Goal: Task Accomplishment & Management: Manage account settings

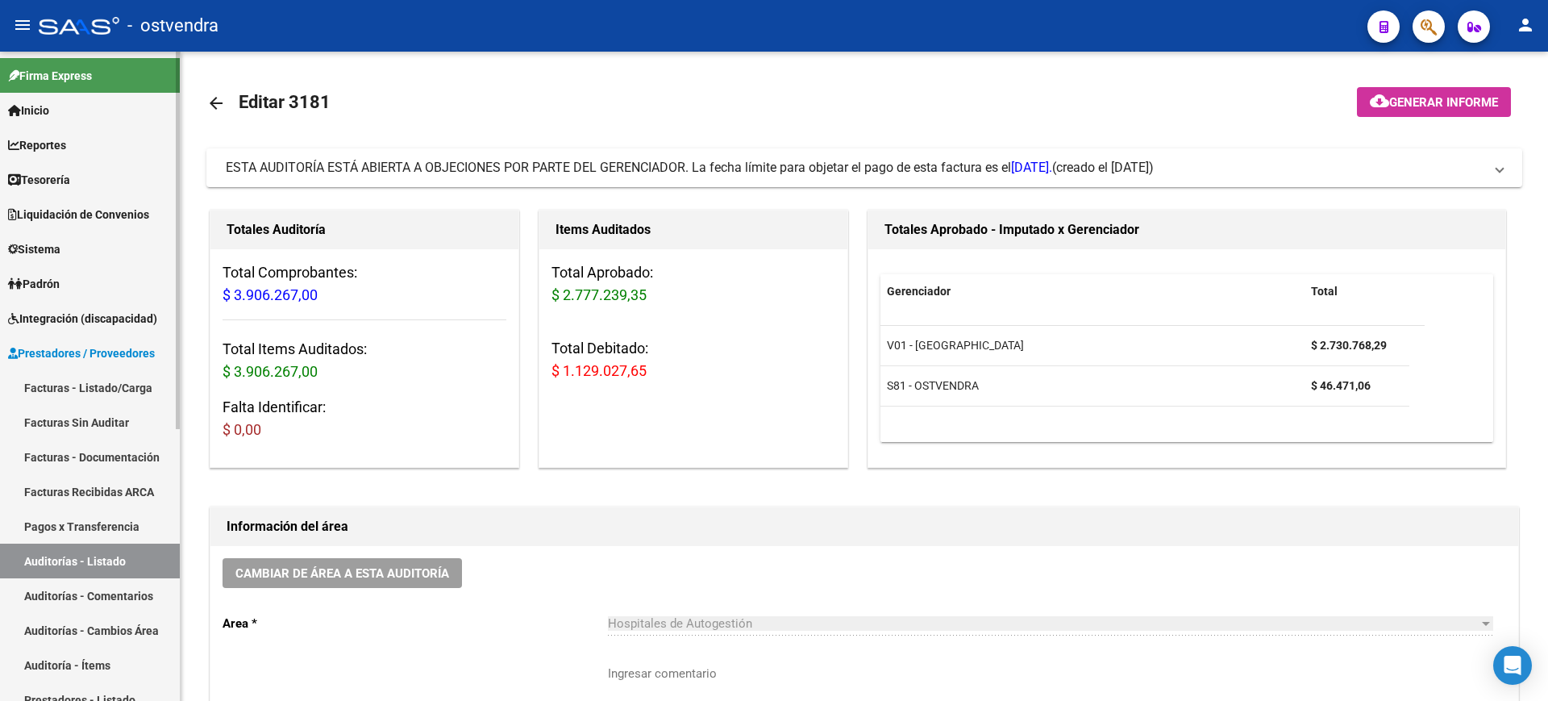
click at [123, 559] on link "Auditorías - Listado" at bounding box center [90, 560] width 180 height 35
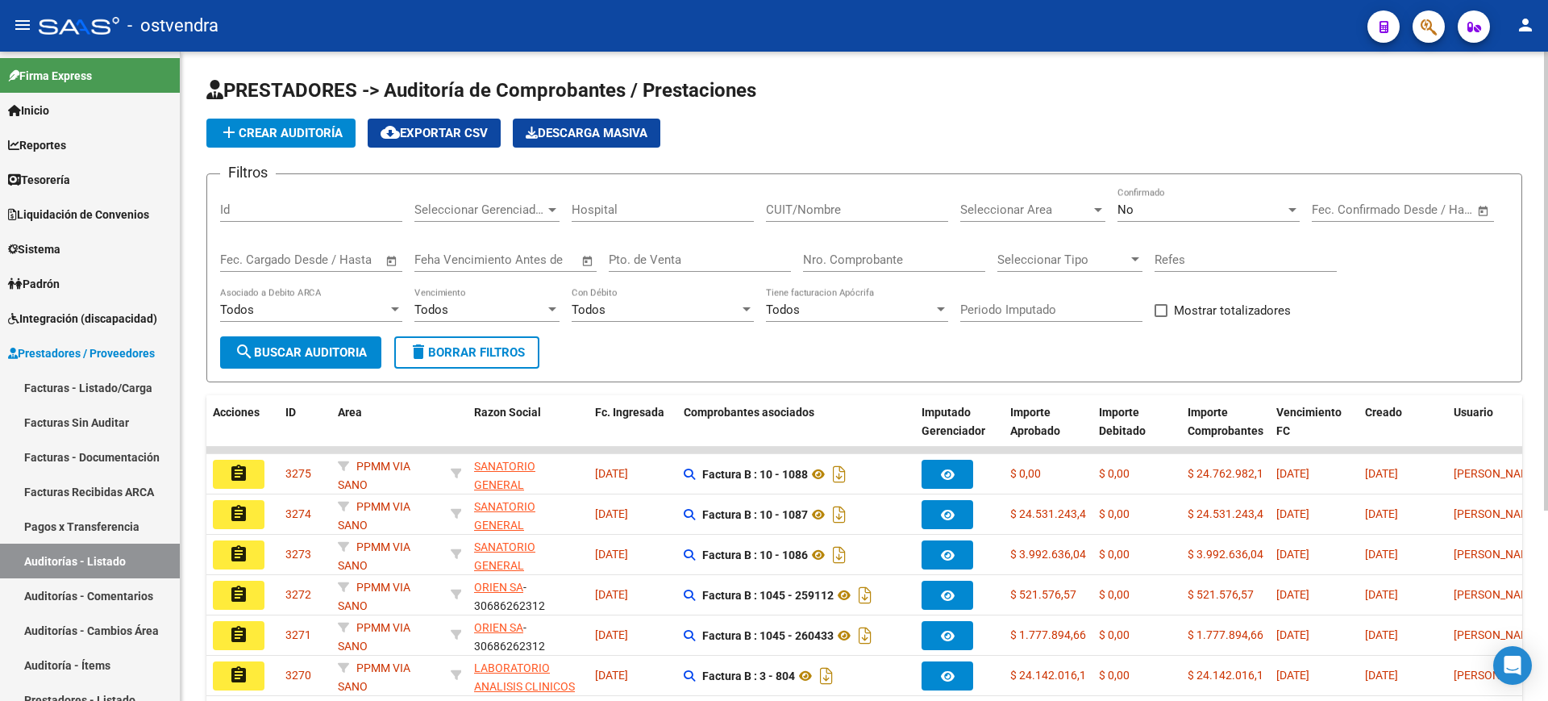
click at [864, 263] on input "Nro. Comprobante" at bounding box center [894, 259] width 182 height 15
type input "4144"
click at [348, 351] on span "search Buscar Auditoria" at bounding box center [301, 352] width 132 height 15
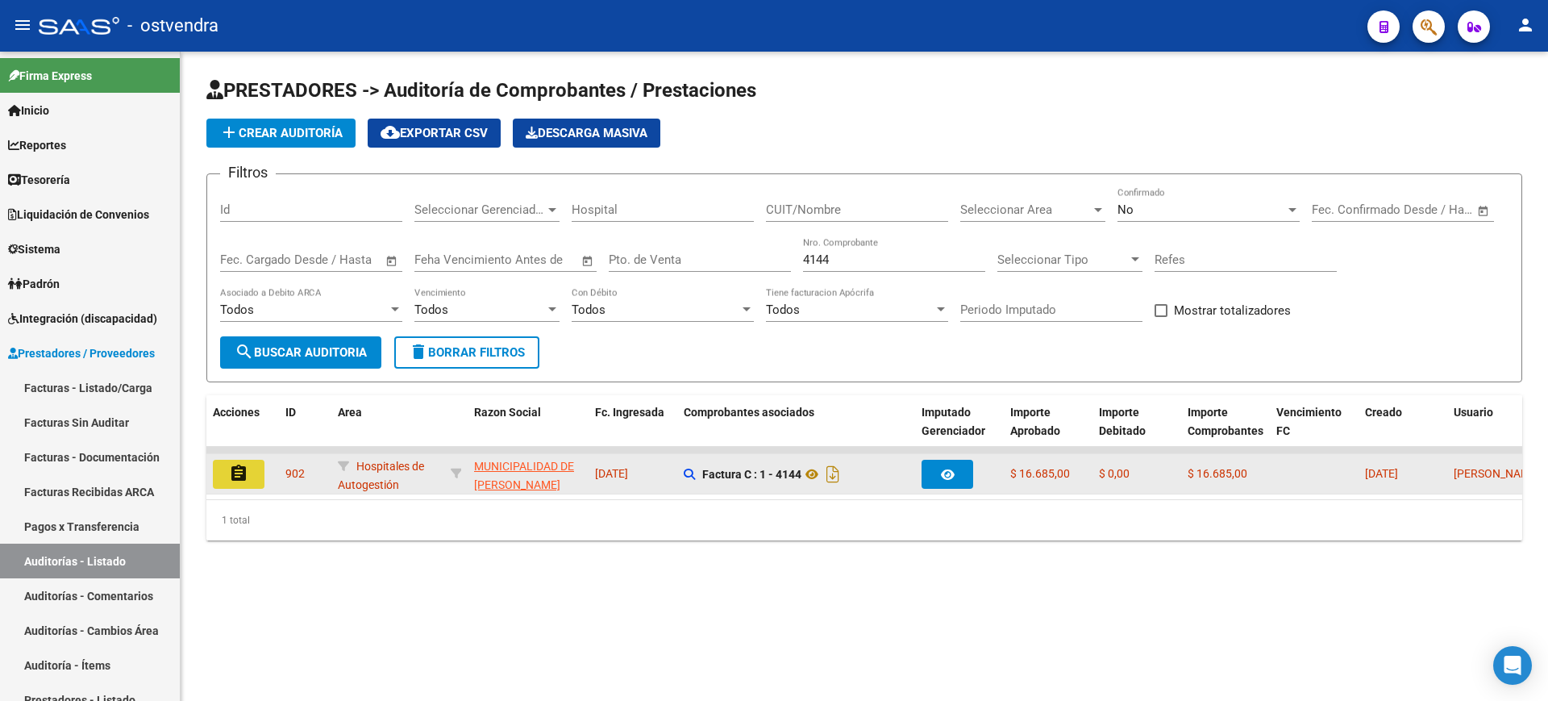
click at [242, 468] on mat-icon "assignment" at bounding box center [238, 473] width 19 height 19
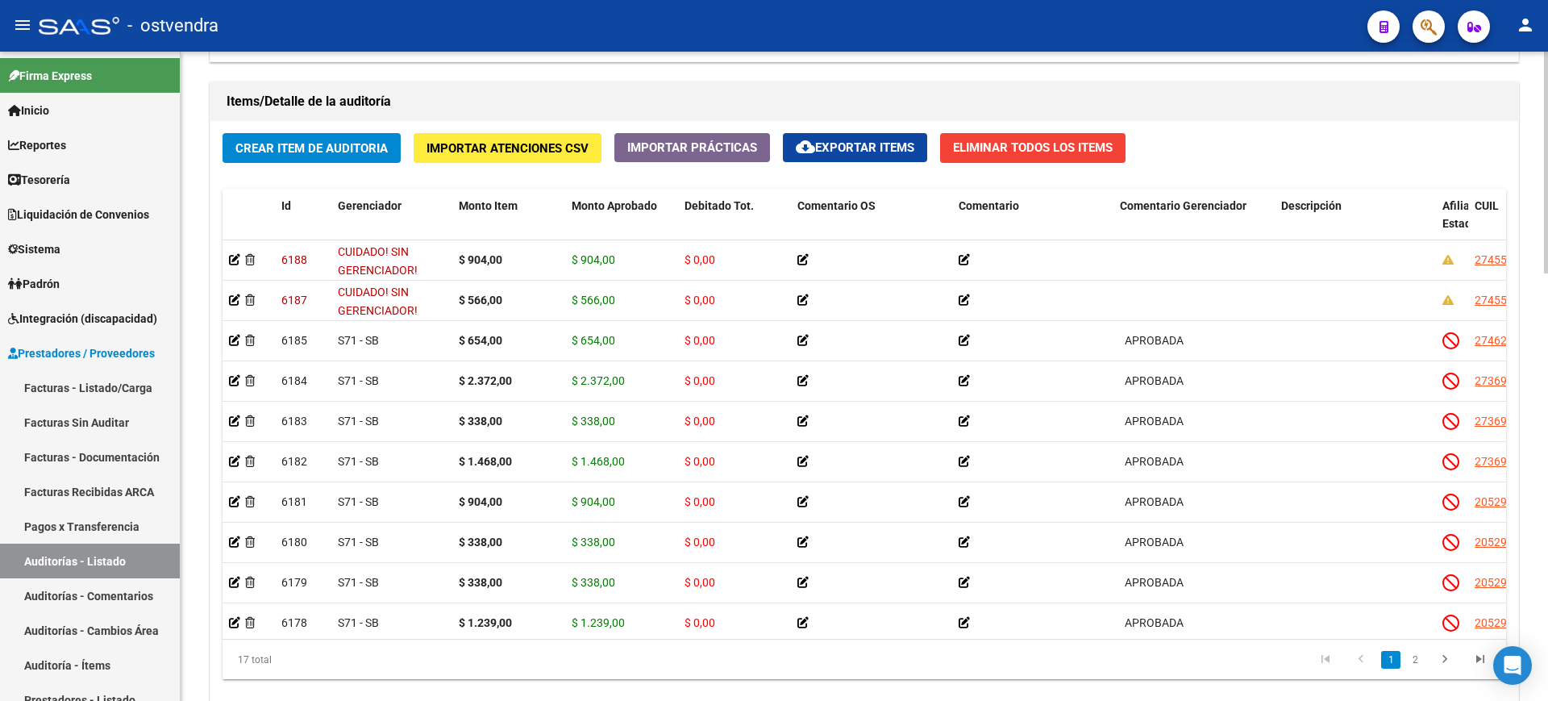
scroll to position [1135, 0]
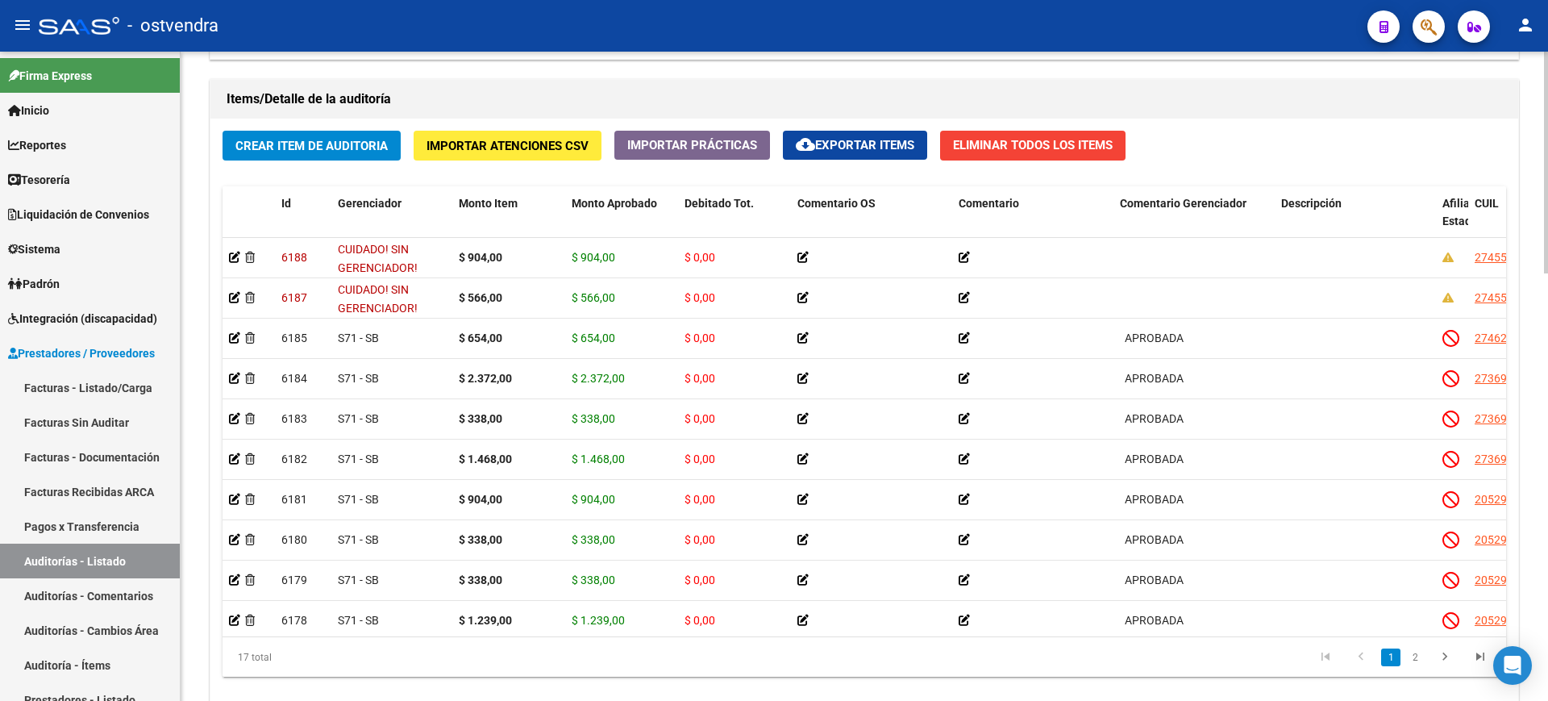
click at [1547, 630] on div at bounding box center [1546, 550] width 4 height 222
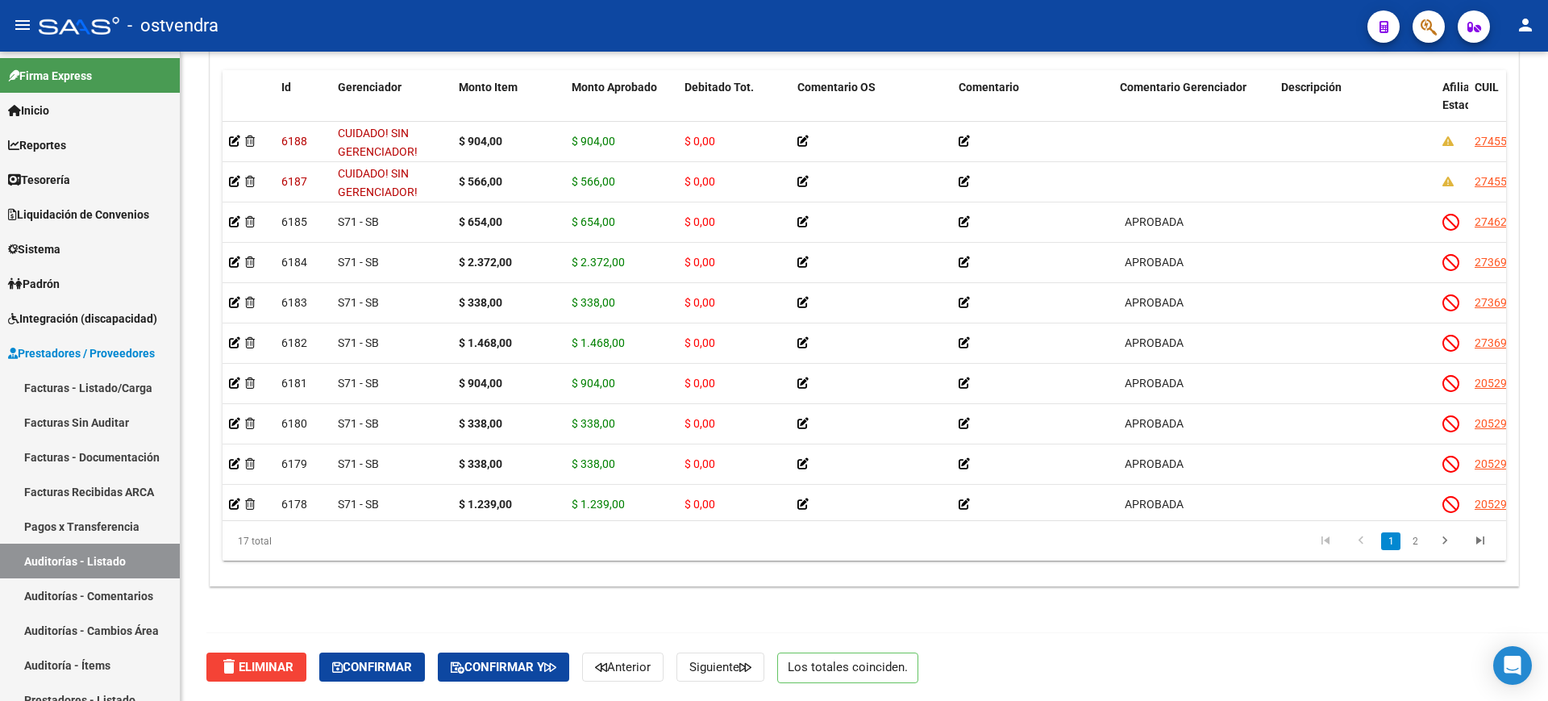
scroll to position [0, 0]
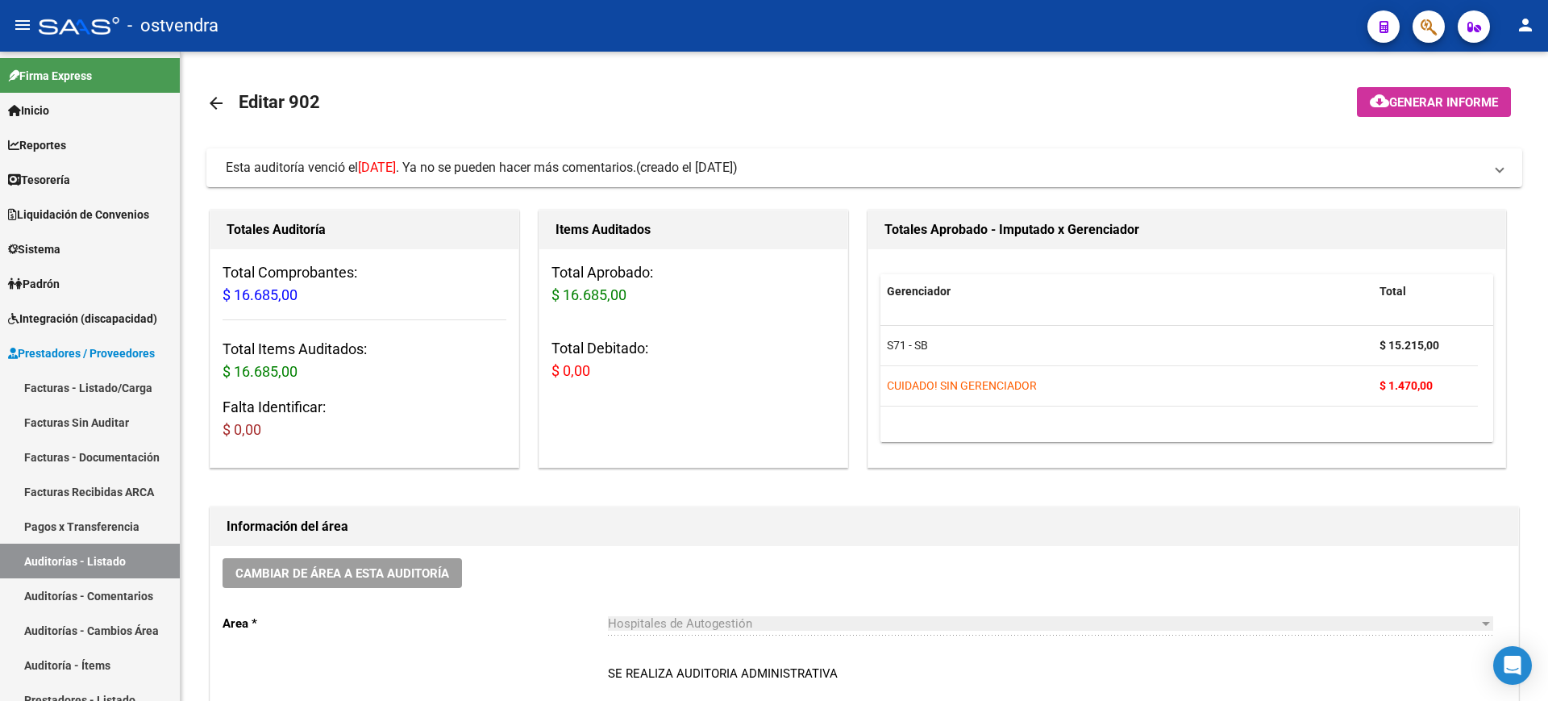
click at [1547, 78] on div at bounding box center [1546, 163] width 4 height 222
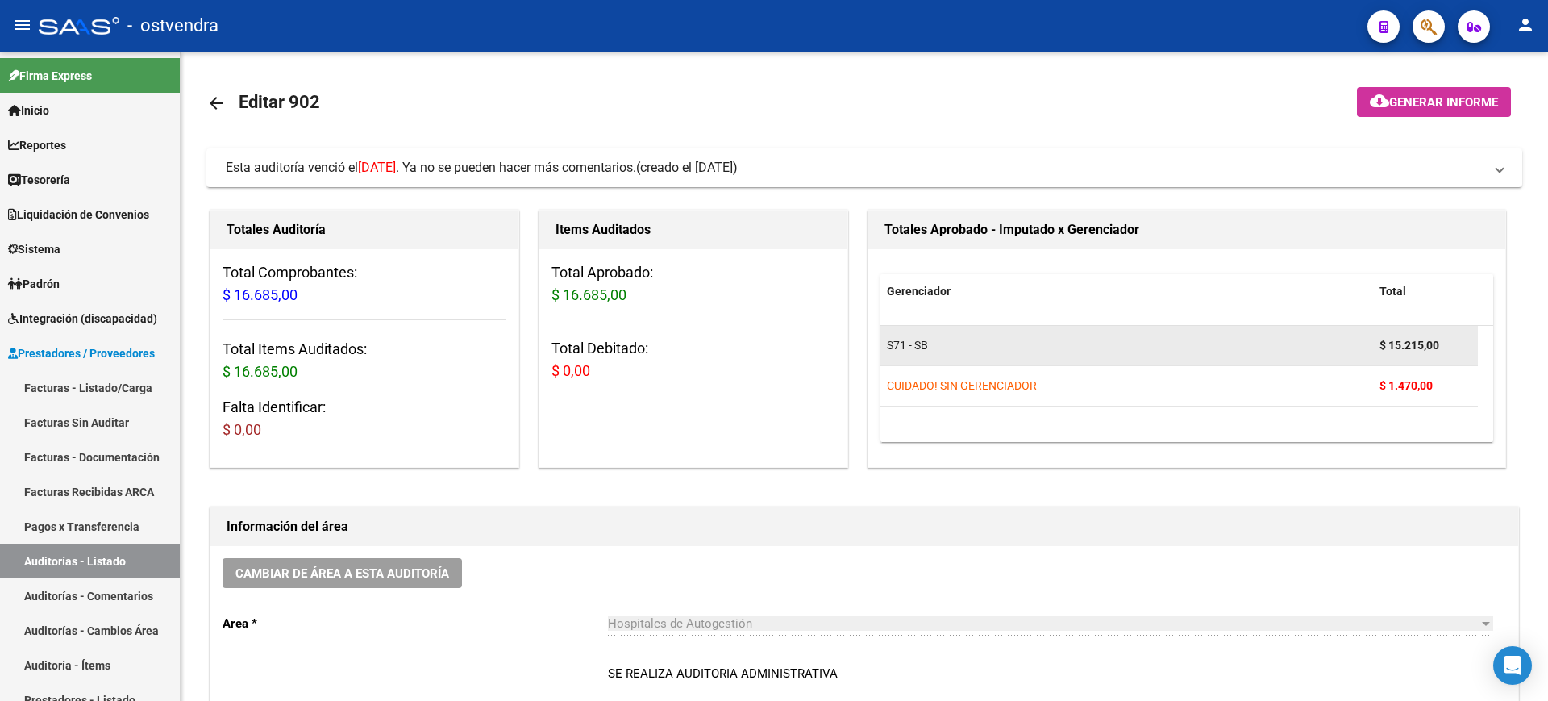
click at [1409, 339] on strong "$ 15.215,00" at bounding box center [1409, 345] width 60 height 13
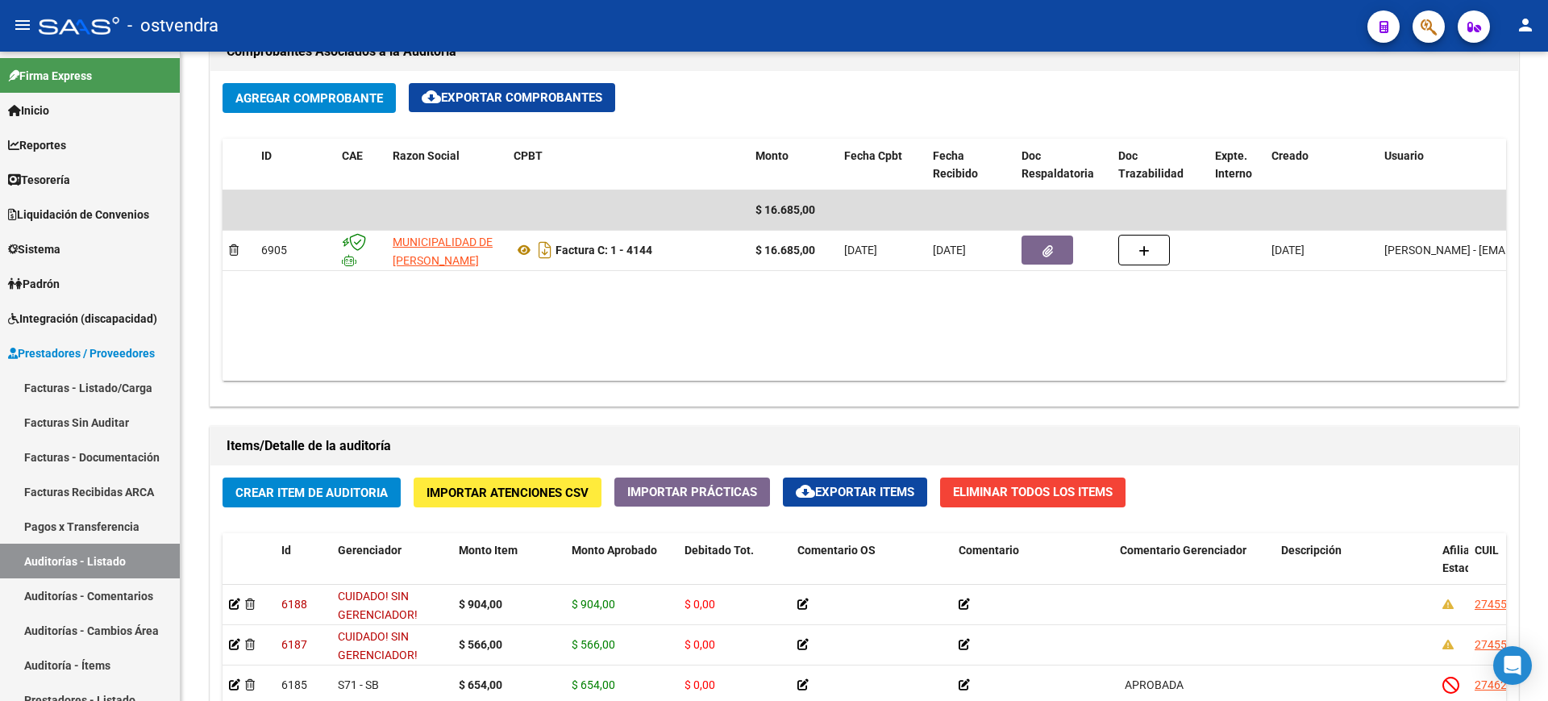
click at [1547, 443] on div at bounding box center [1546, 432] width 4 height 222
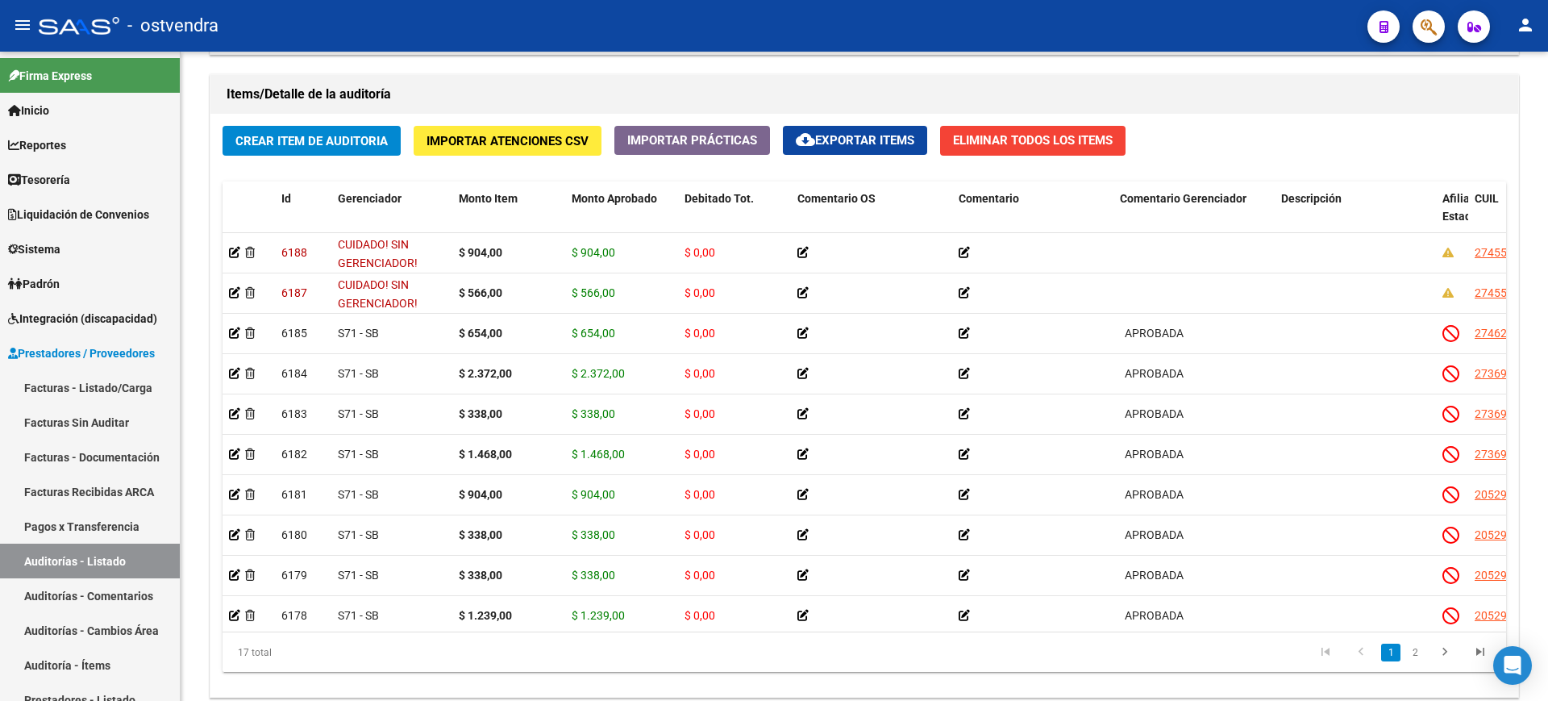
click at [1547, 563] on div at bounding box center [1546, 552] width 4 height 222
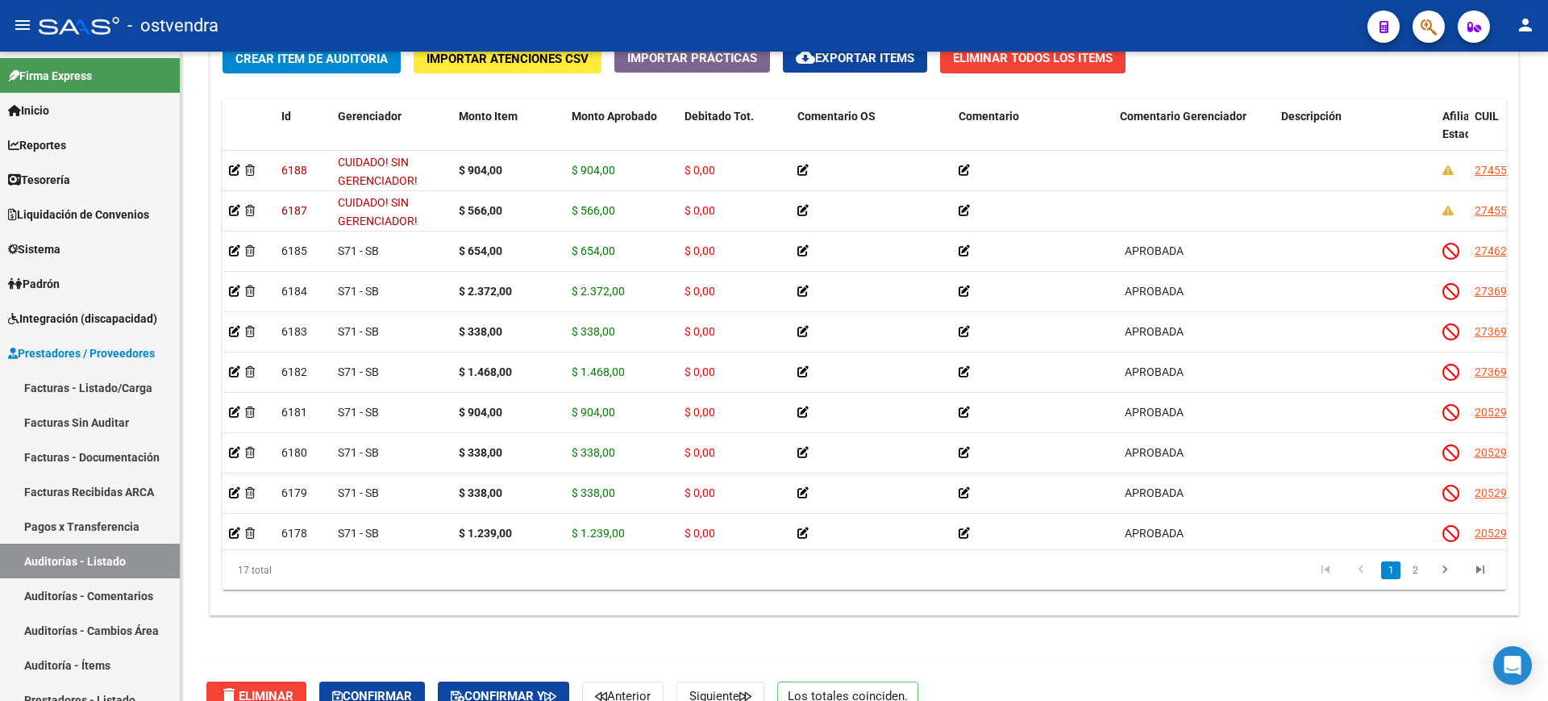
scroll to position [1251, 0]
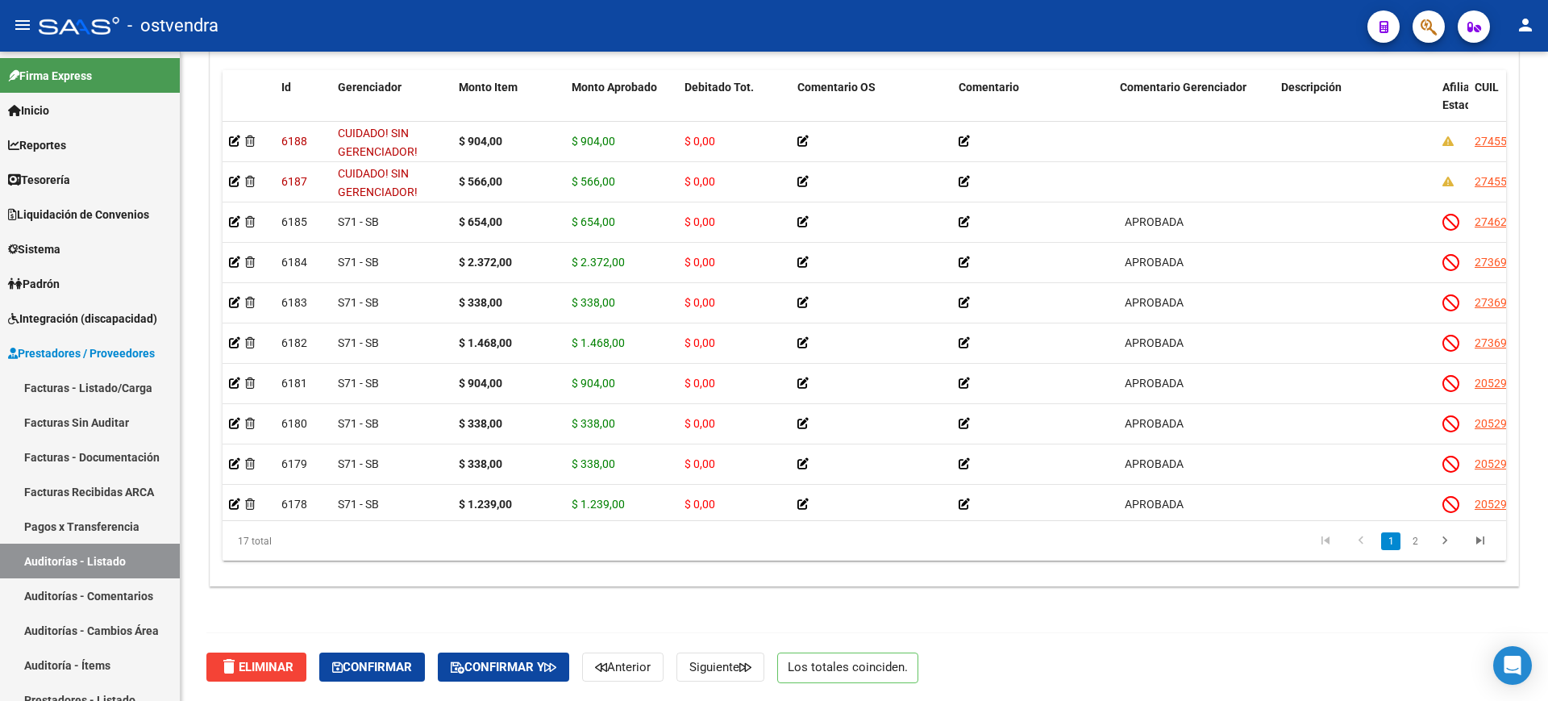
click at [1547, 605] on div at bounding box center [1546, 590] width 4 height 222
drag, startPoint x: 1537, startPoint y: 547, endPoint x: 1542, endPoint y: 572, distance: 24.8
click at [1547, 633] on div at bounding box center [1546, 590] width 4 height 222
click at [1547, 604] on div at bounding box center [1546, 590] width 4 height 222
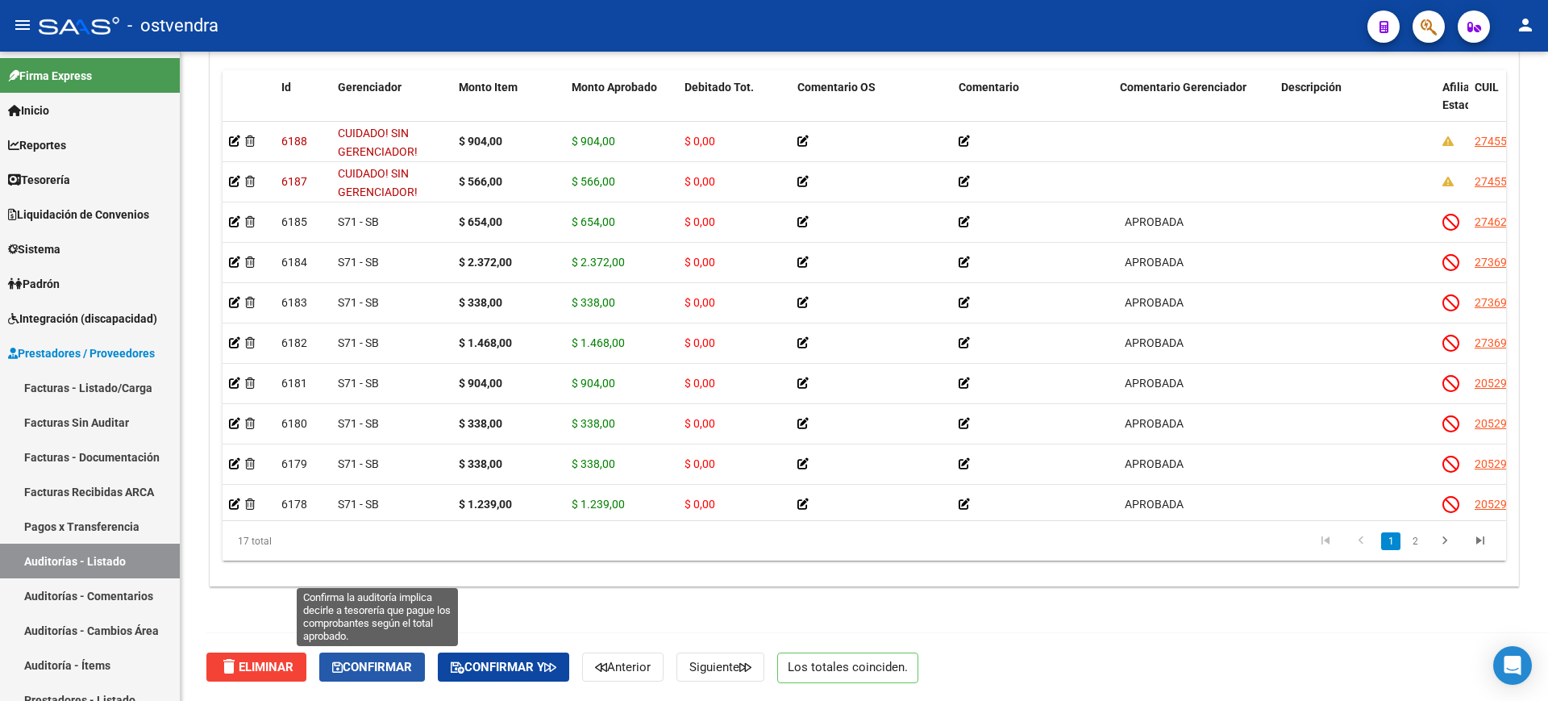
click at [352, 661] on span "Confirmar" at bounding box center [372, 666] width 80 height 15
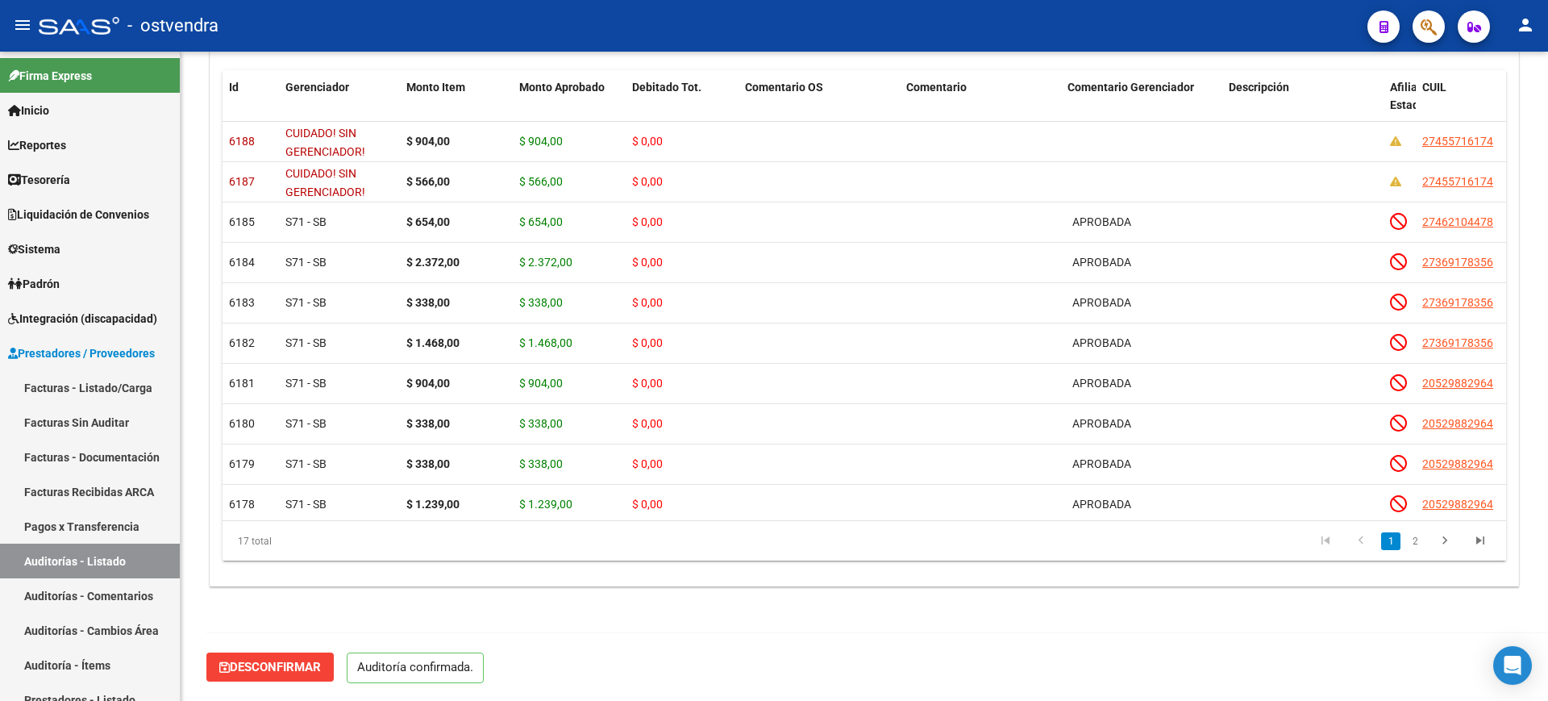
scroll to position [1195, 0]
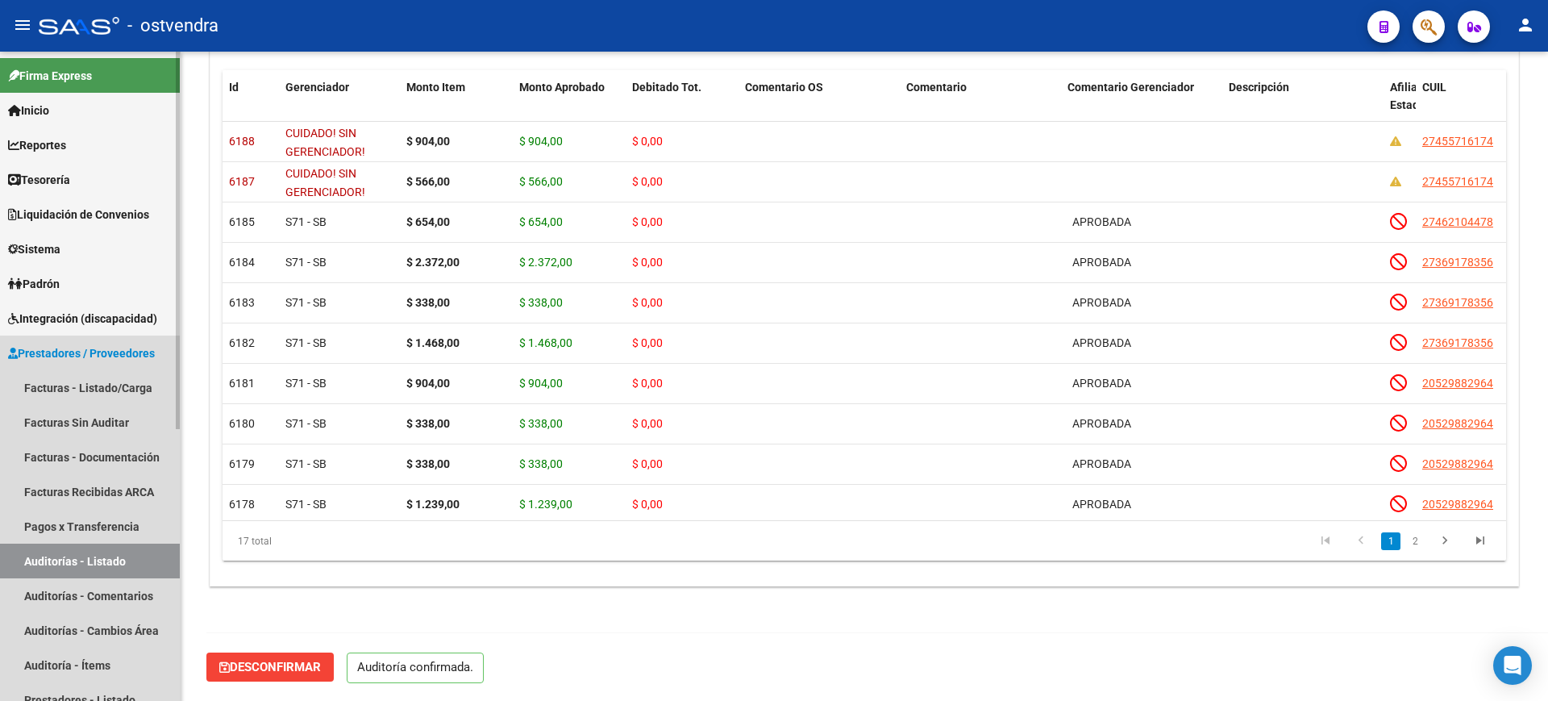
click at [118, 560] on link "Auditorías - Listado" at bounding box center [90, 560] width 180 height 35
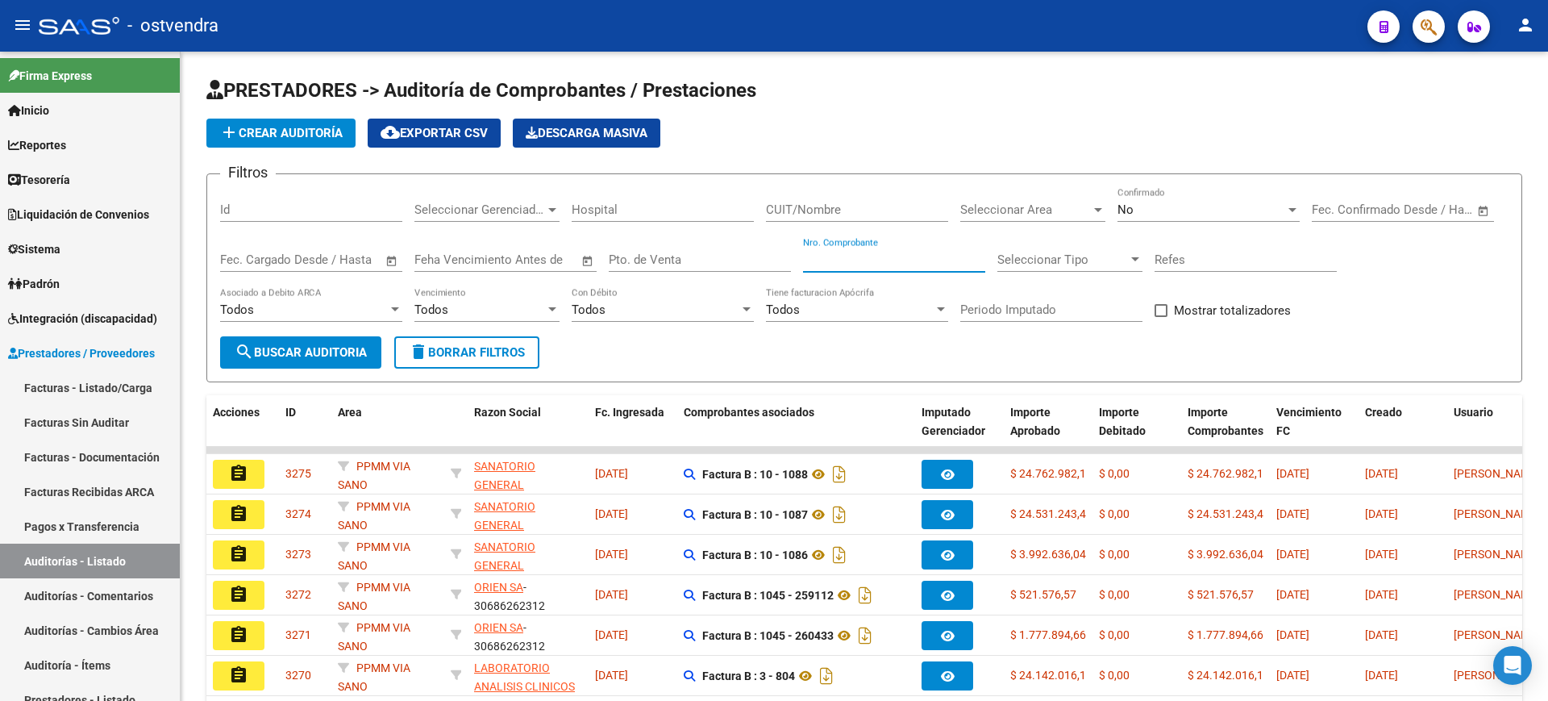
click at [892, 256] on input "Nro. Comprobante" at bounding box center [894, 259] width 182 height 15
type input "7"
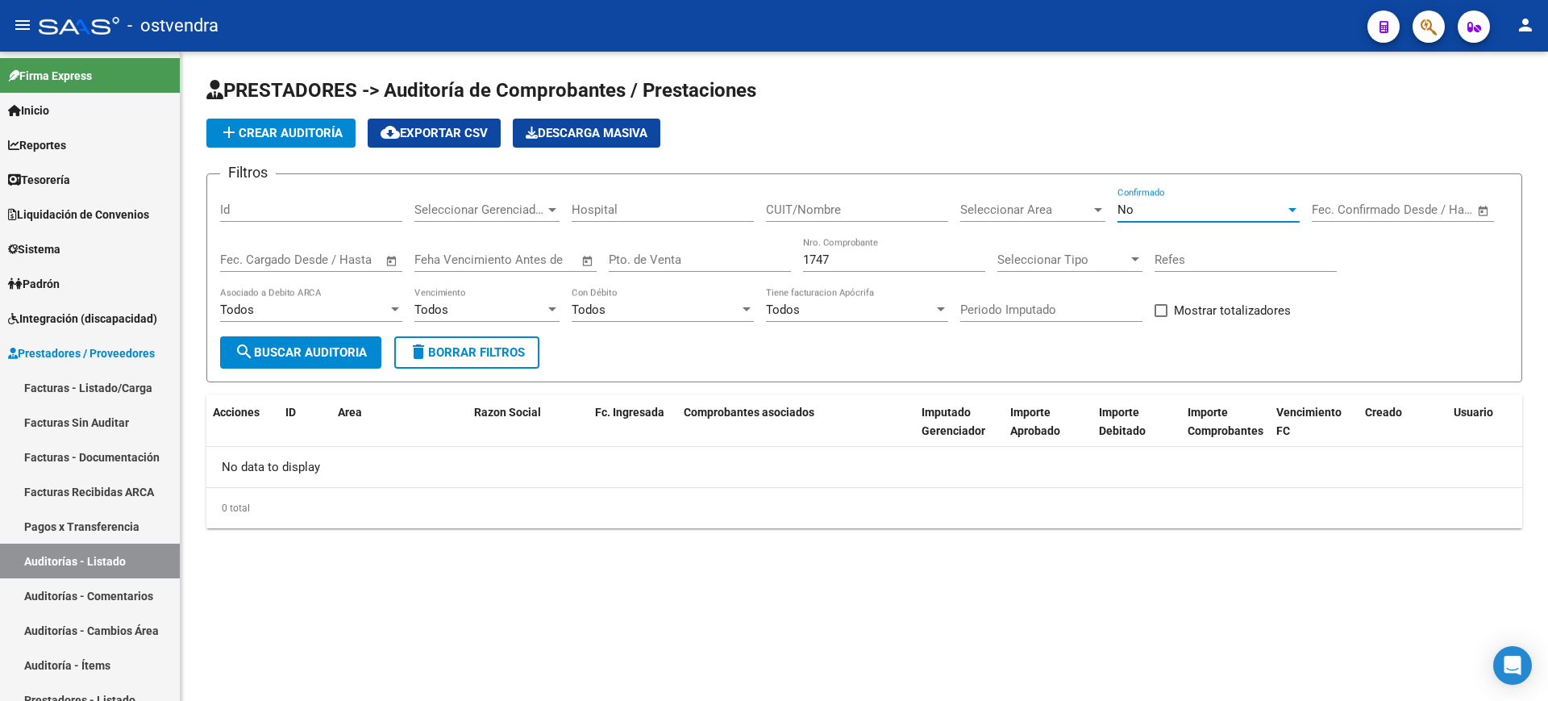
click at [1176, 210] on div "No" at bounding box center [1201, 209] width 168 height 15
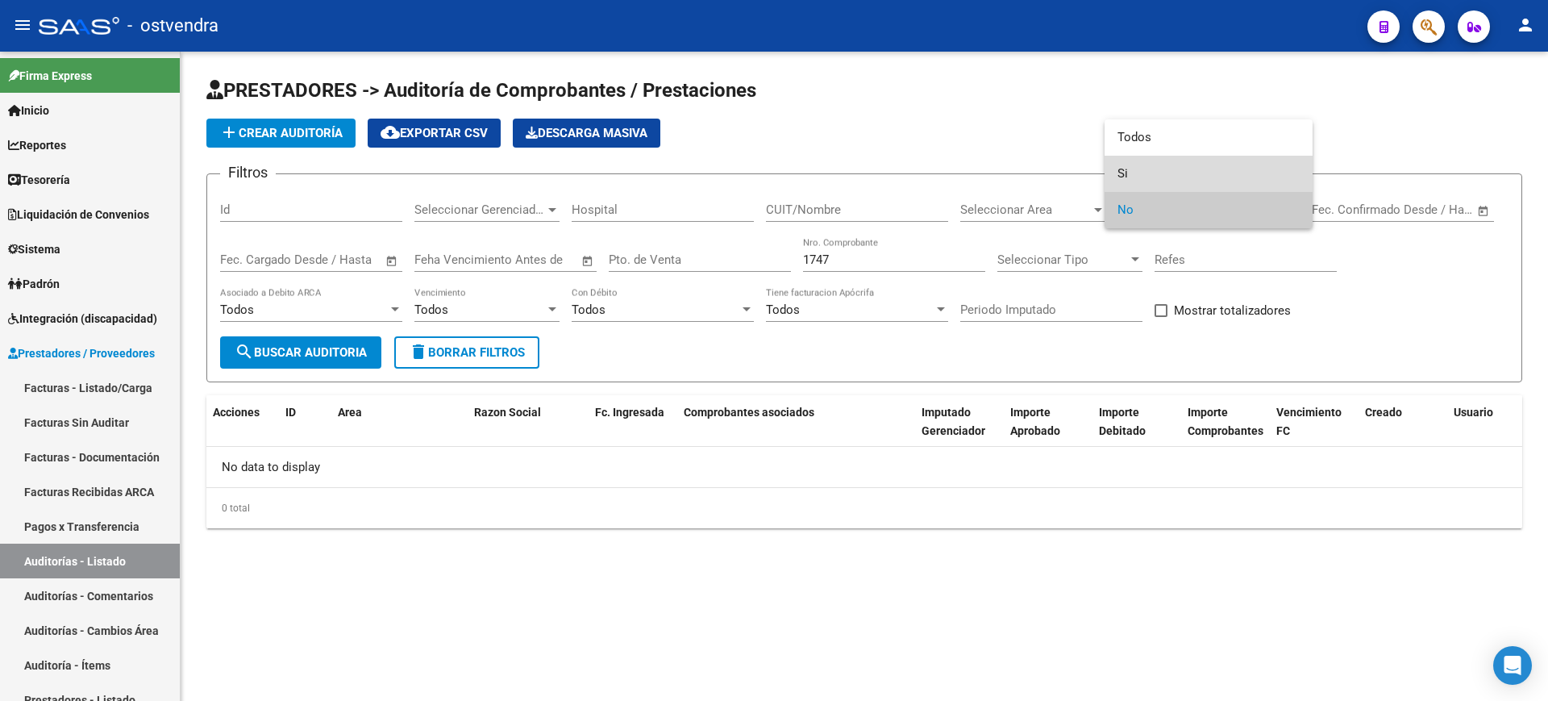
click at [1163, 177] on span "Si" at bounding box center [1208, 174] width 182 height 36
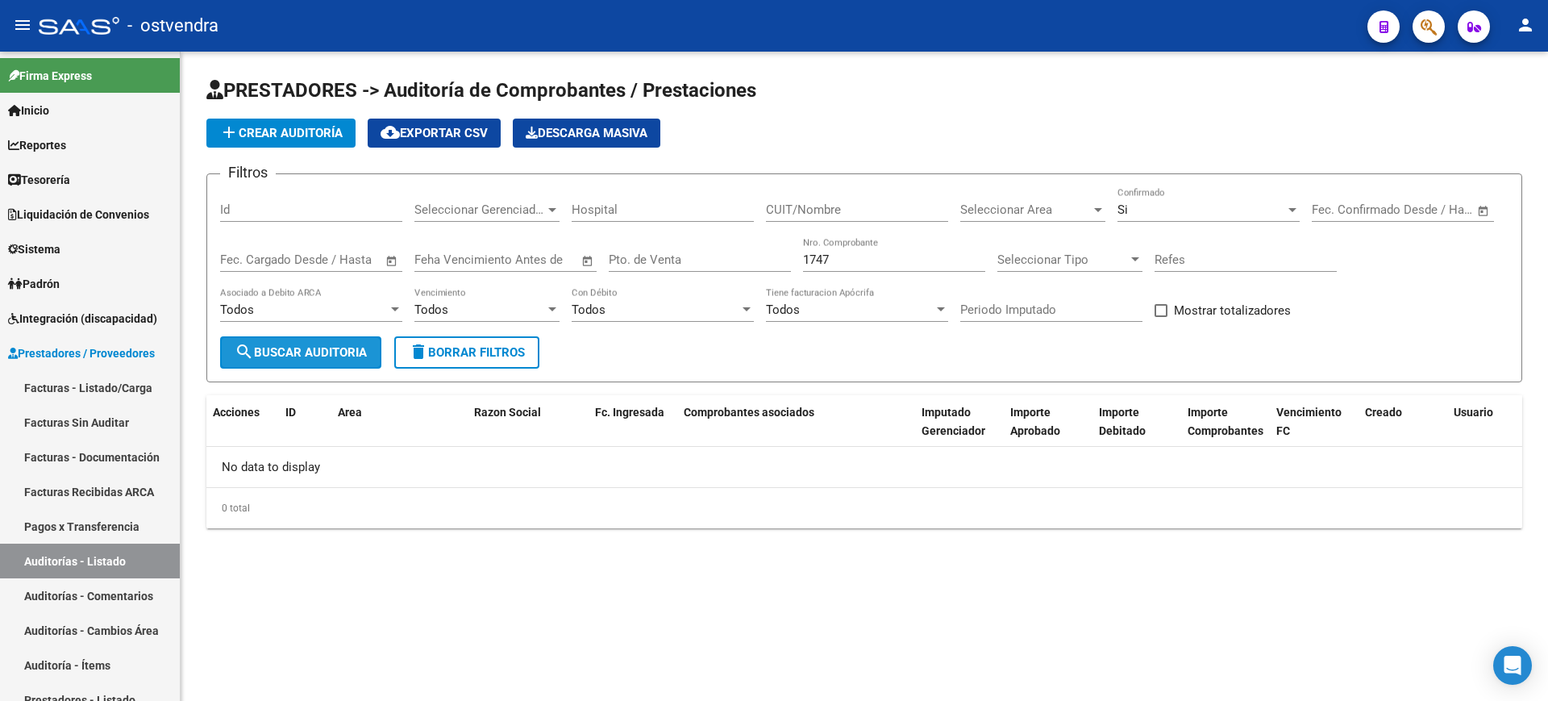
click at [259, 352] on span "search Buscar Auditoria" at bounding box center [301, 352] width 132 height 15
click at [1166, 195] on div "Si Confirmado" at bounding box center [1208, 204] width 182 height 35
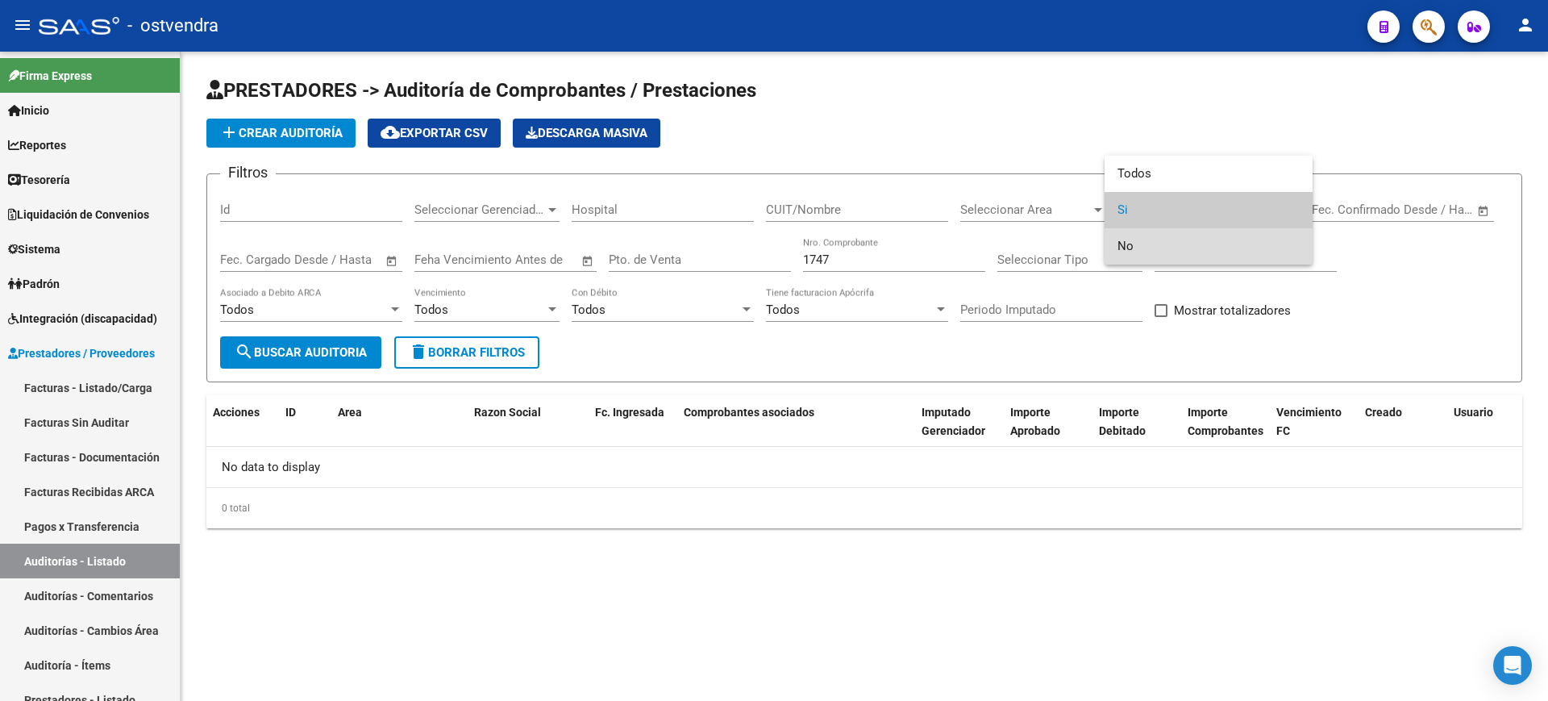
click at [1143, 256] on span "No" at bounding box center [1208, 246] width 182 height 36
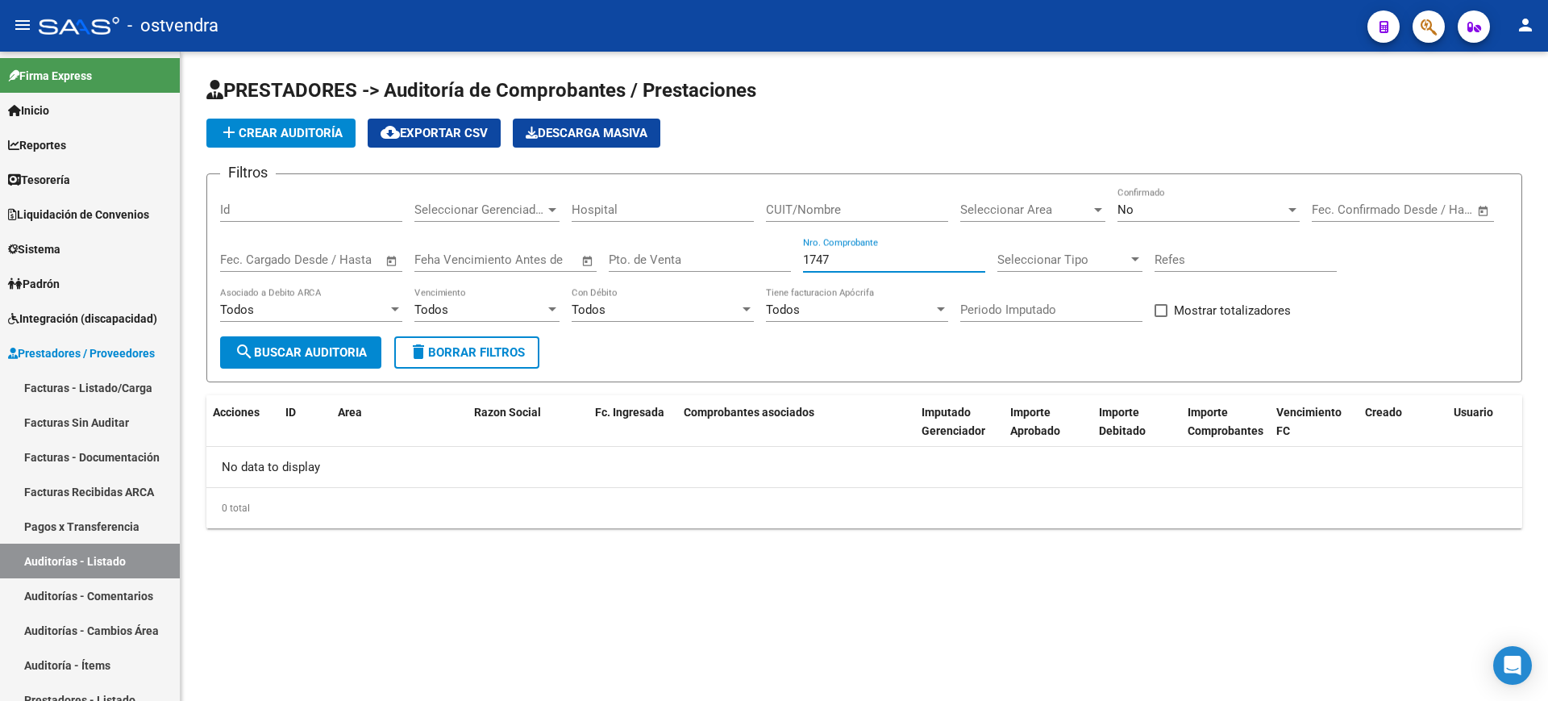
click at [935, 263] on input "1747" at bounding box center [894, 259] width 182 height 15
type input "1"
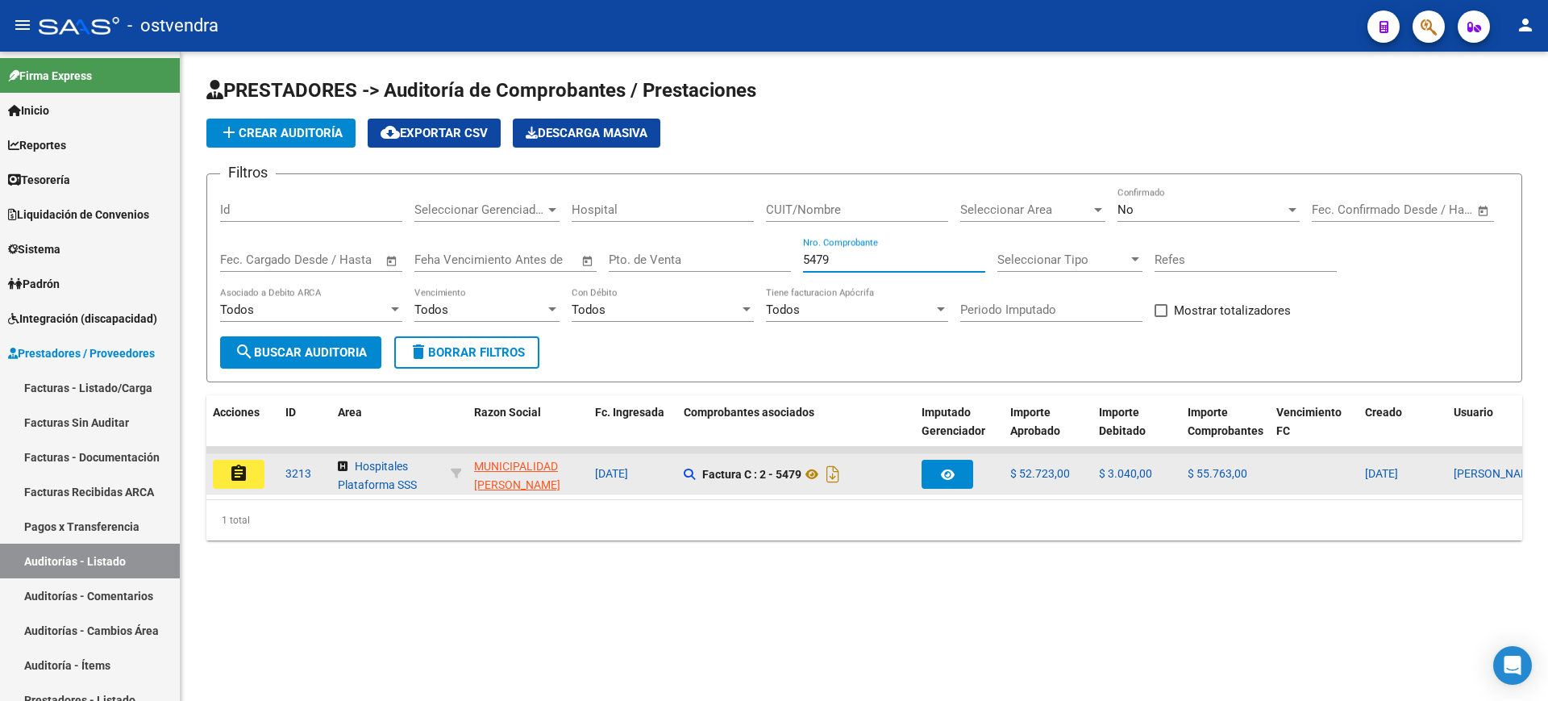
type input "5479"
click at [227, 480] on button "assignment" at bounding box center [239, 474] width 52 height 29
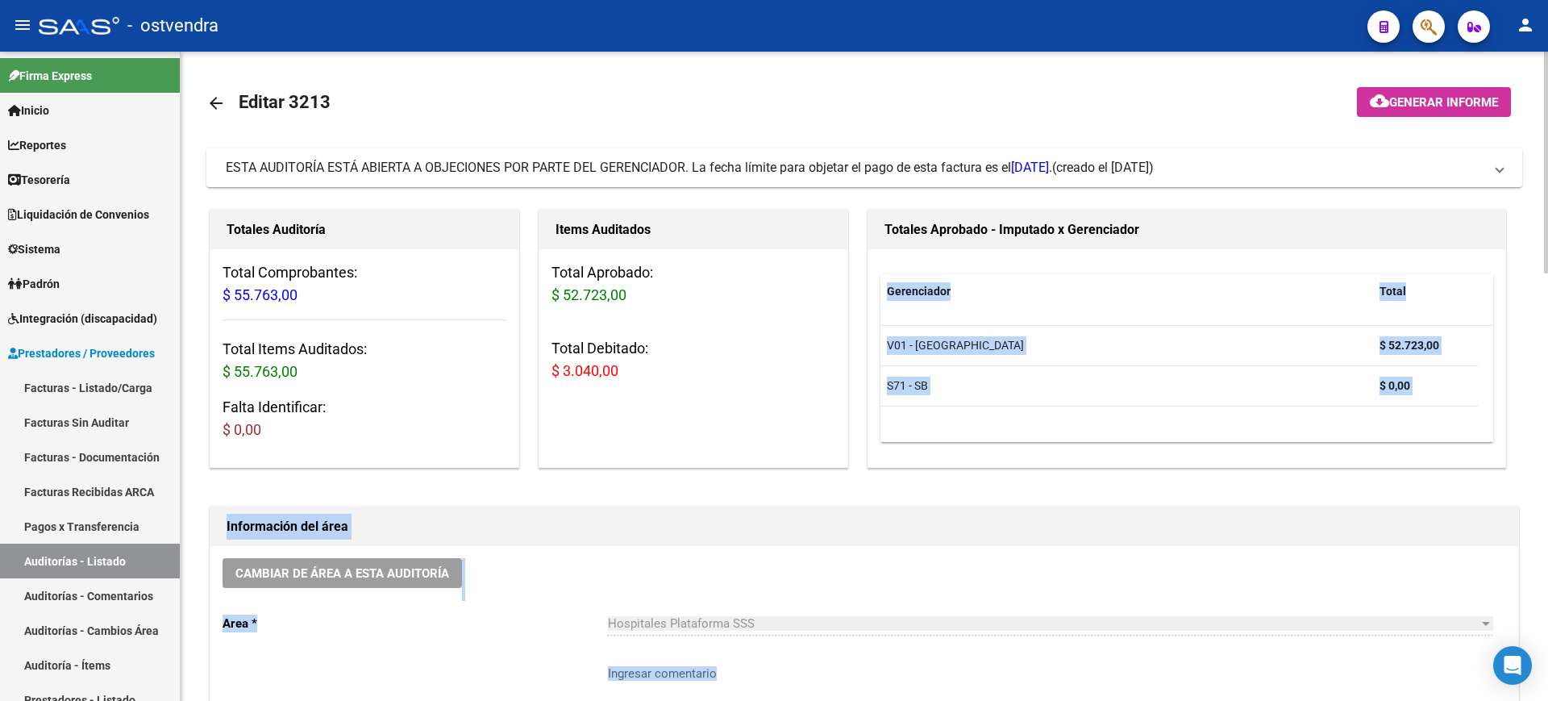
drag, startPoint x: 1542, startPoint y: 212, endPoint x: 1546, endPoint y: 284, distance: 71.8
click at [1508, 293] on div "Totales Aprobado - Imputado x Gerenciador Gerenciador Total V01 - [PERSON_NAME]…" at bounding box center [1186, 338] width 645 height 264
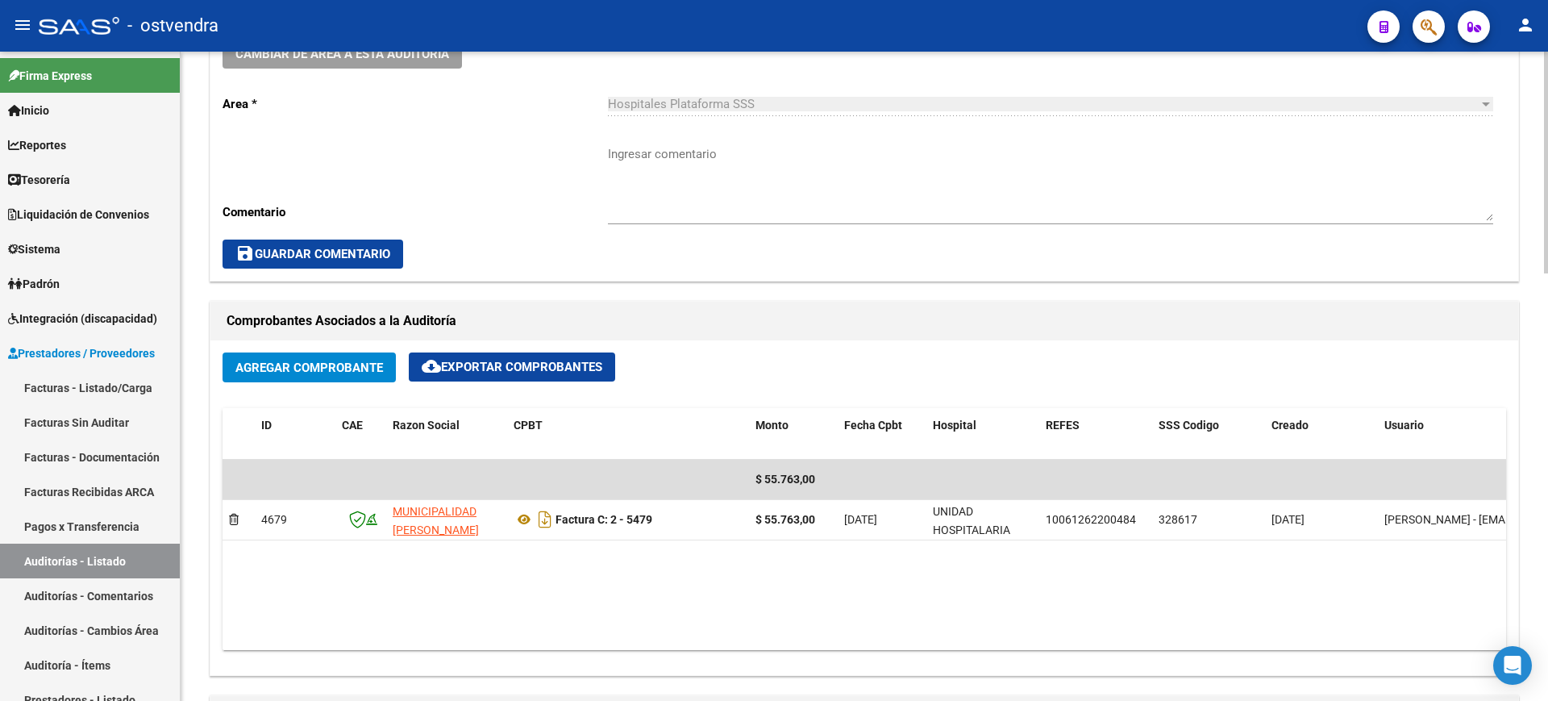
scroll to position [534, 0]
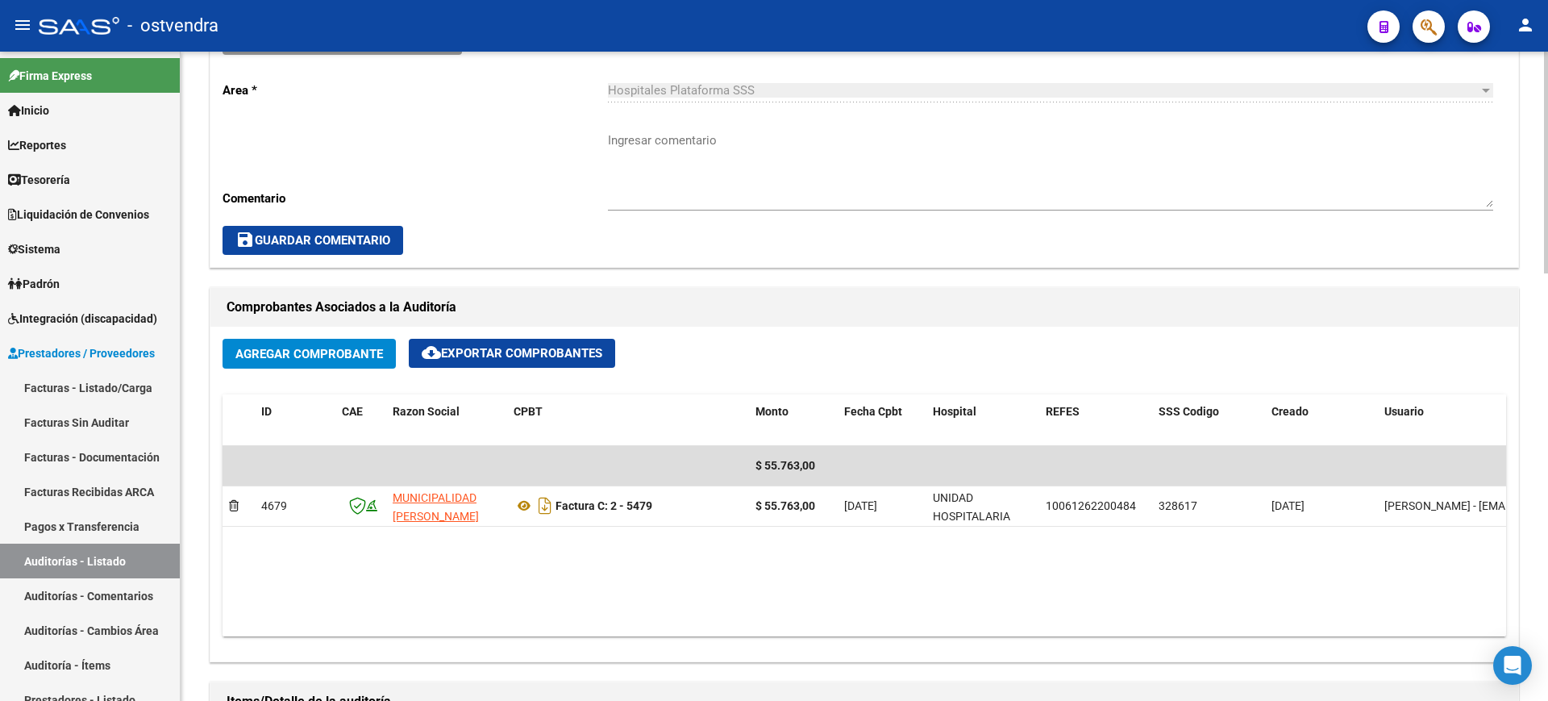
click at [1547, 439] on div at bounding box center [1546, 345] width 4 height 222
click at [339, 352] on span "Agregar Comprobante" at bounding box center [309, 353] width 148 height 15
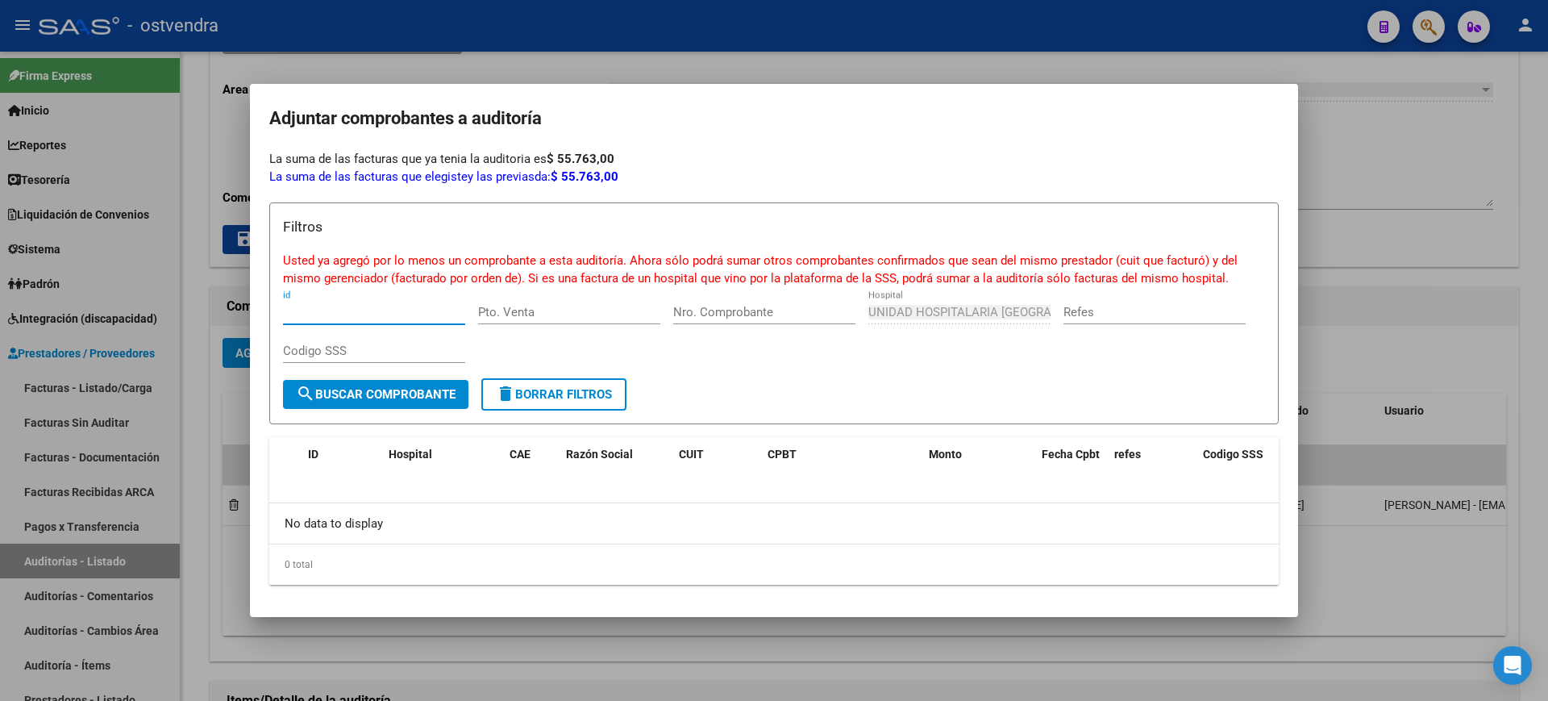
click at [356, 396] on span "search Buscar Comprobante" at bounding box center [376, 394] width 160 height 15
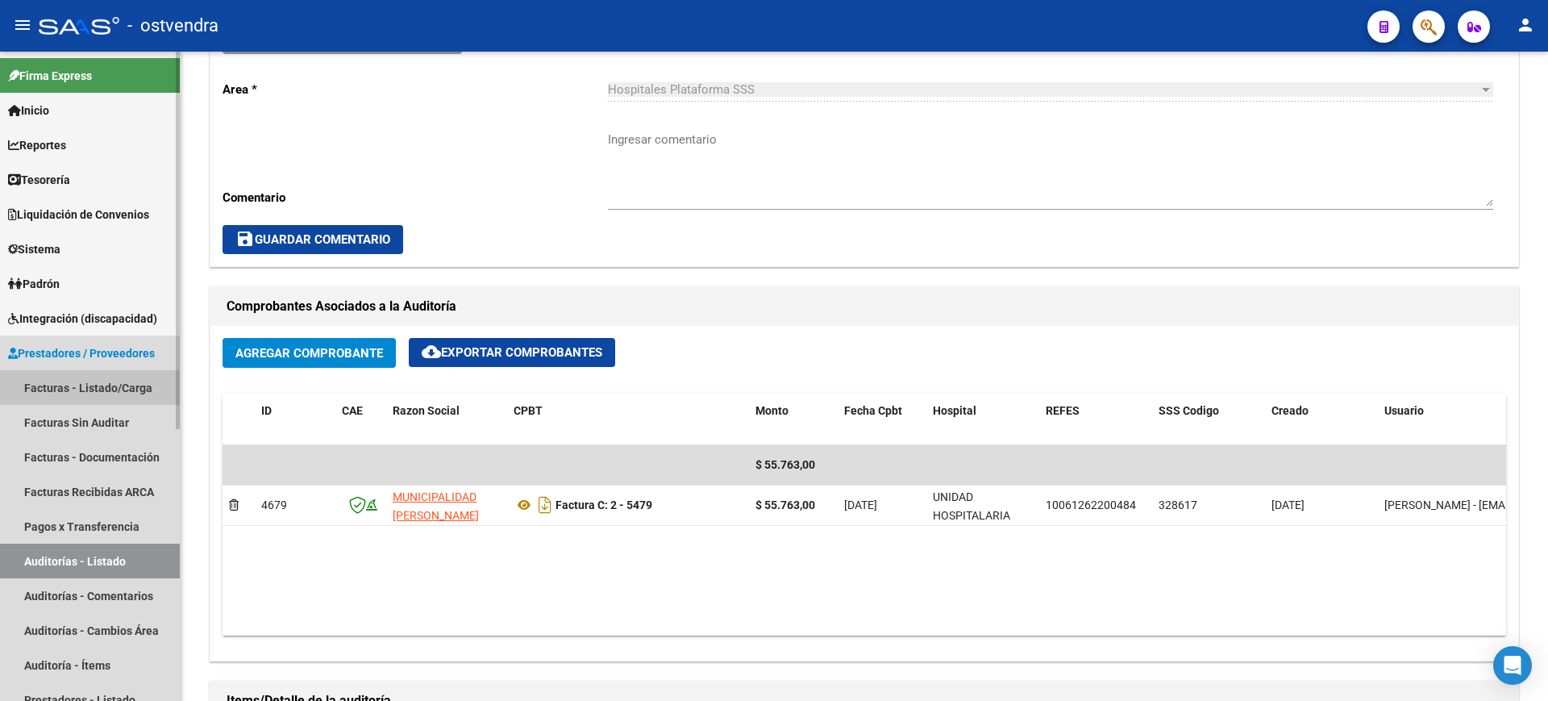
click at [139, 384] on link "Facturas - Listado/Carga" at bounding box center [90, 387] width 180 height 35
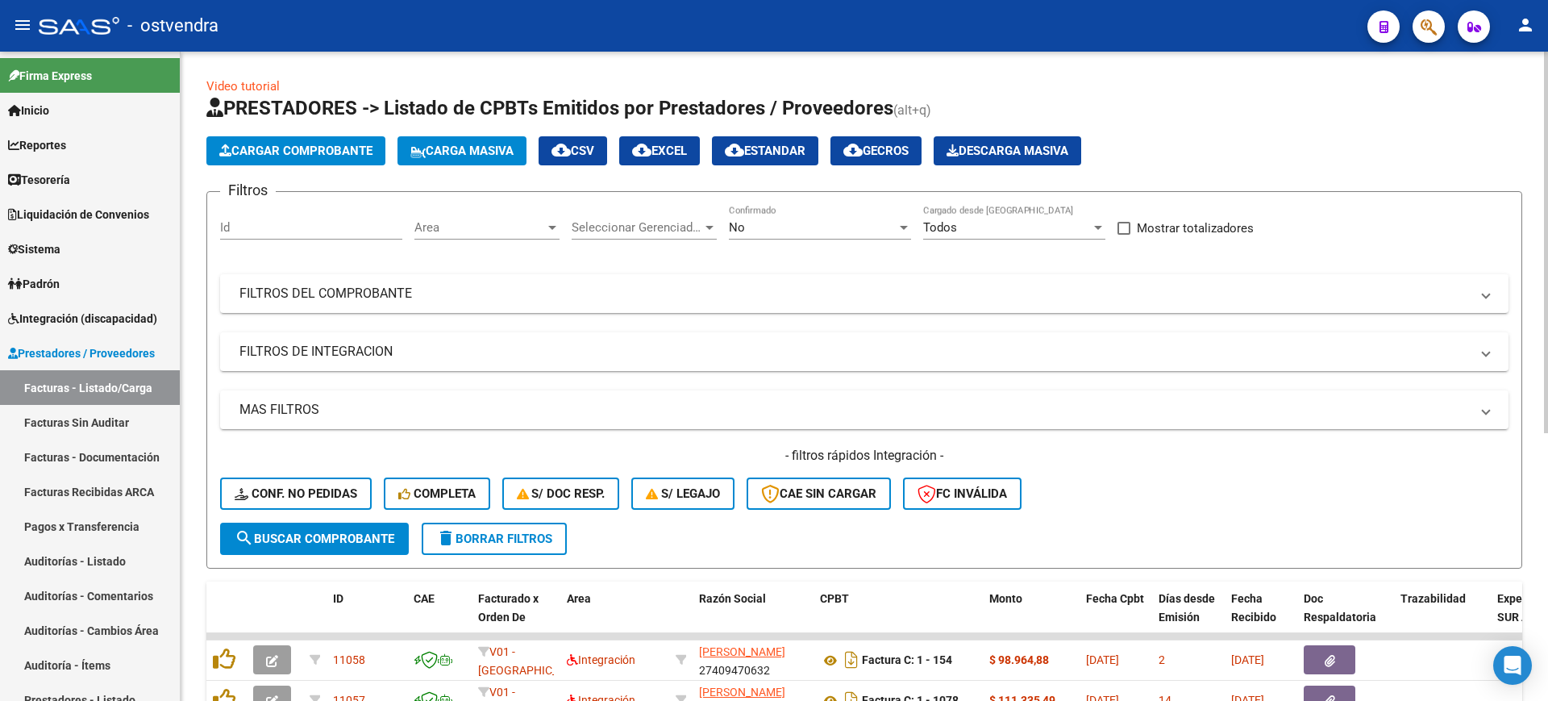
click at [1547, 88] on div at bounding box center [1546, 376] width 4 height 649
click at [532, 225] on span "Area" at bounding box center [479, 227] width 131 height 15
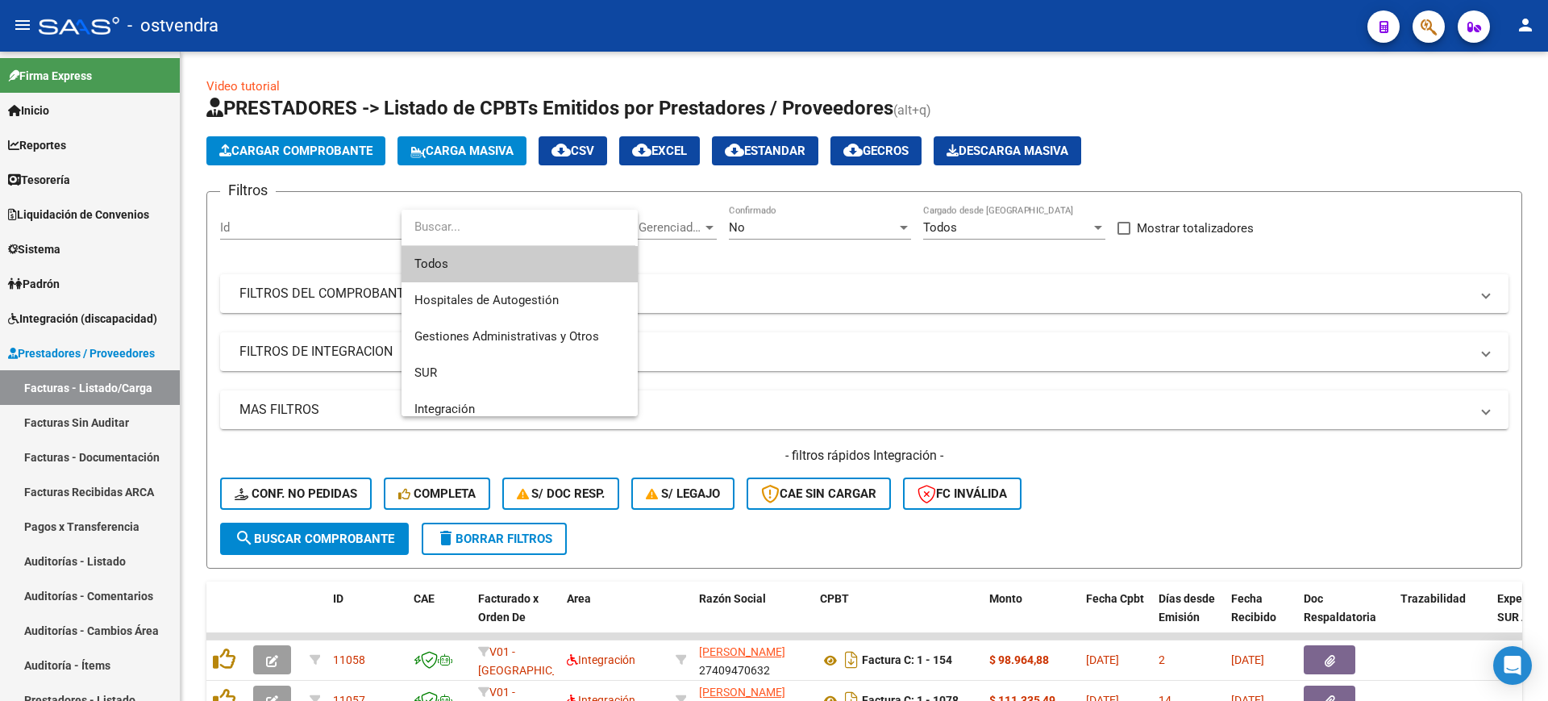
click at [819, 292] on div at bounding box center [774, 350] width 1548 height 701
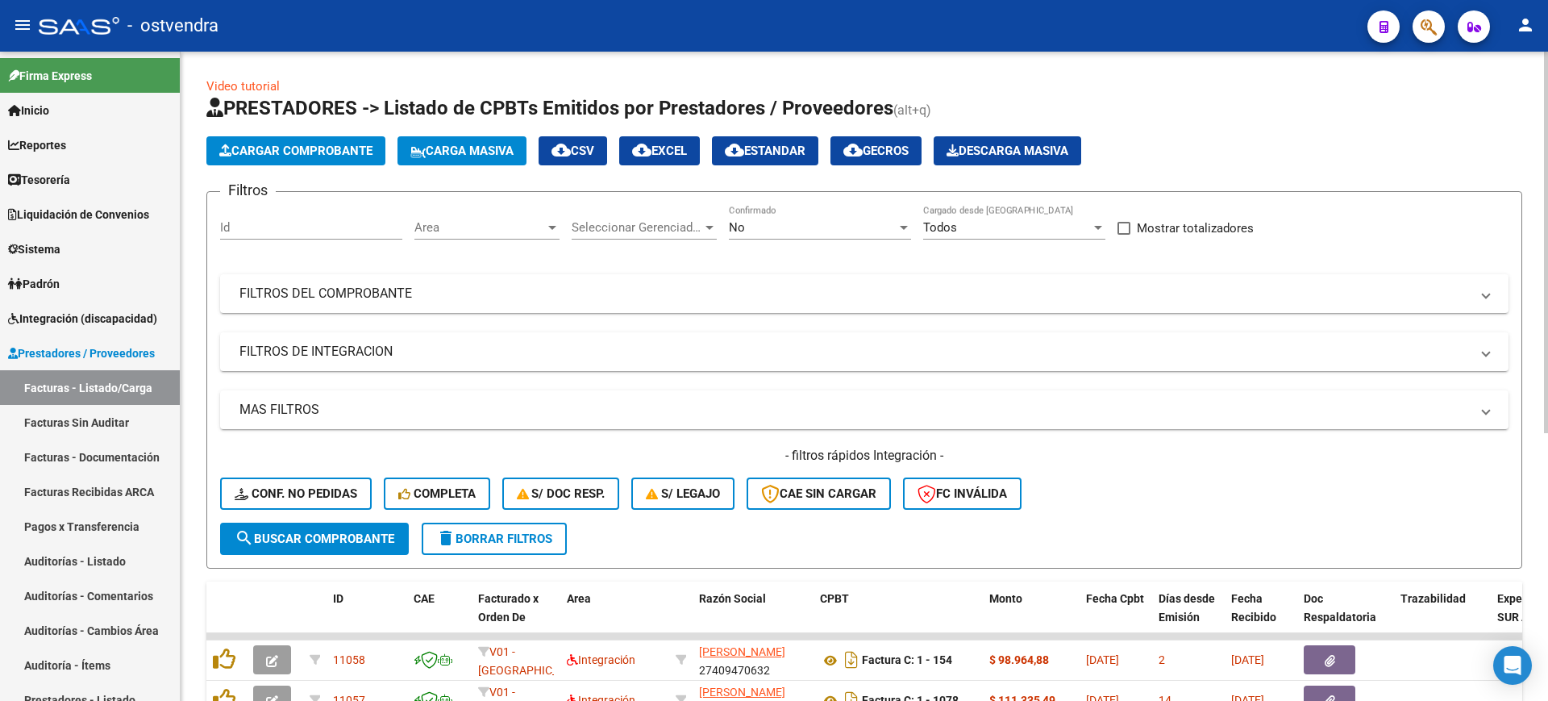
click at [809, 214] on div "No Confirmado" at bounding box center [820, 222] width 182 height 35
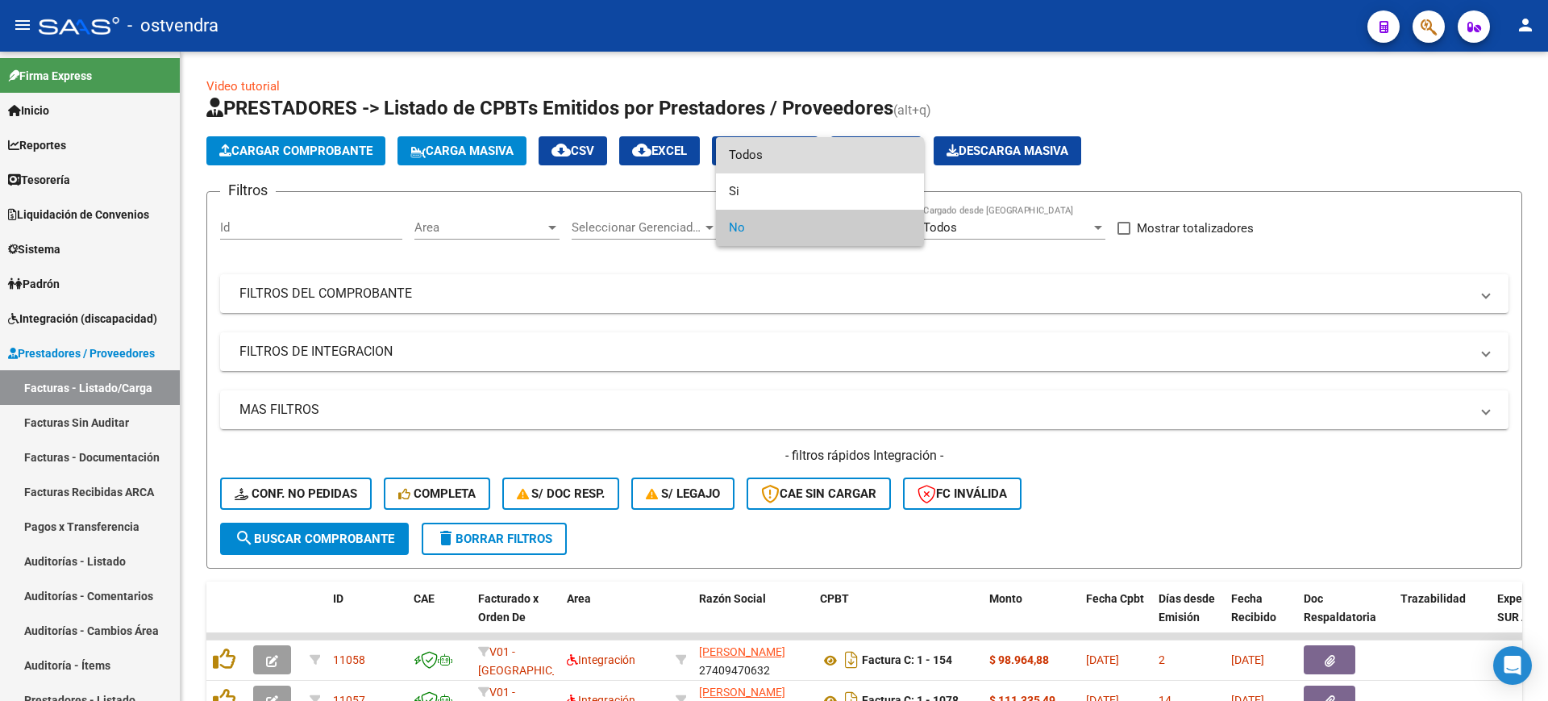
click at [797, 153] on span "Todos" at bounding box center [820, 155] width 182 height 36
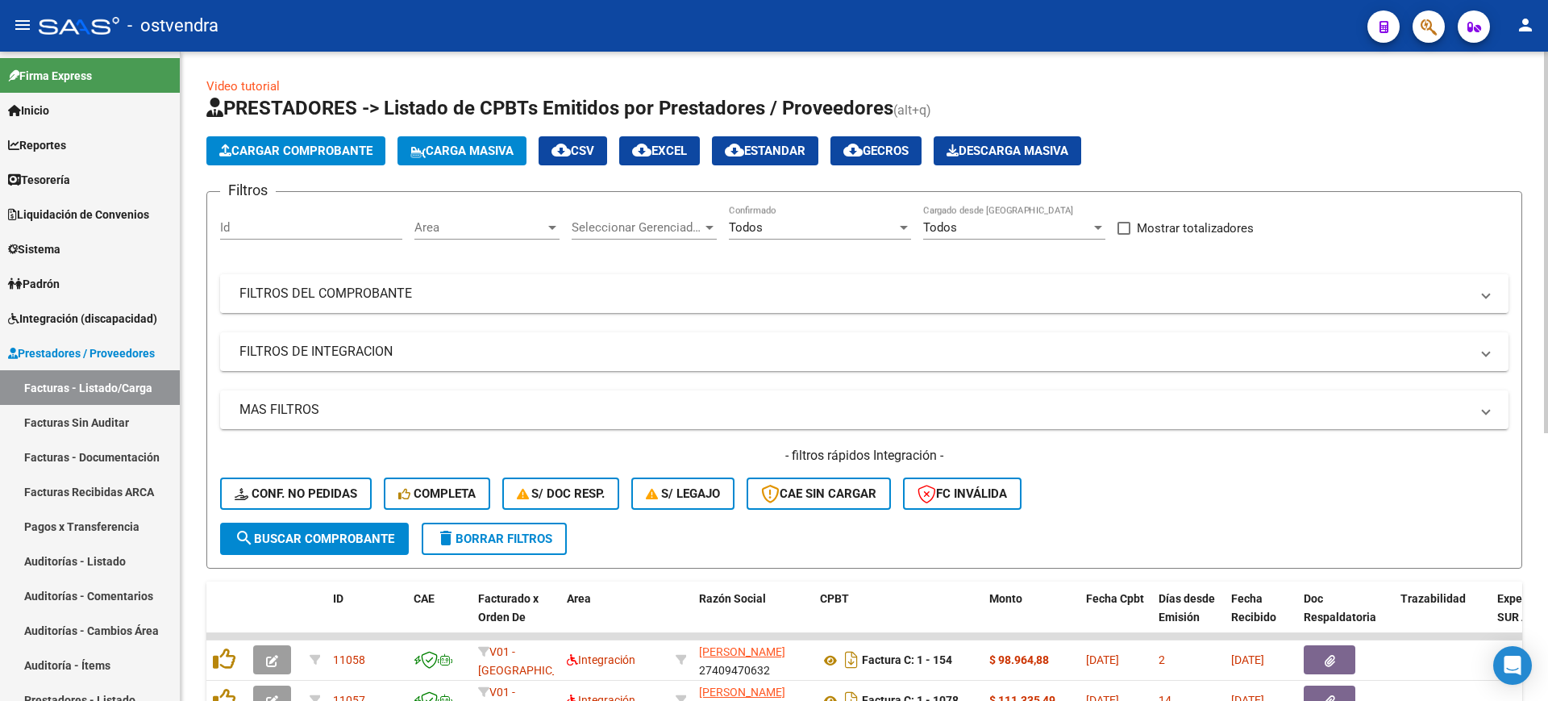
click at [534, 306] on mat-expansion-panel-header "FILTROS DEL COMPROBANTE" at bounding box center [864, 293] width 1288 height 39
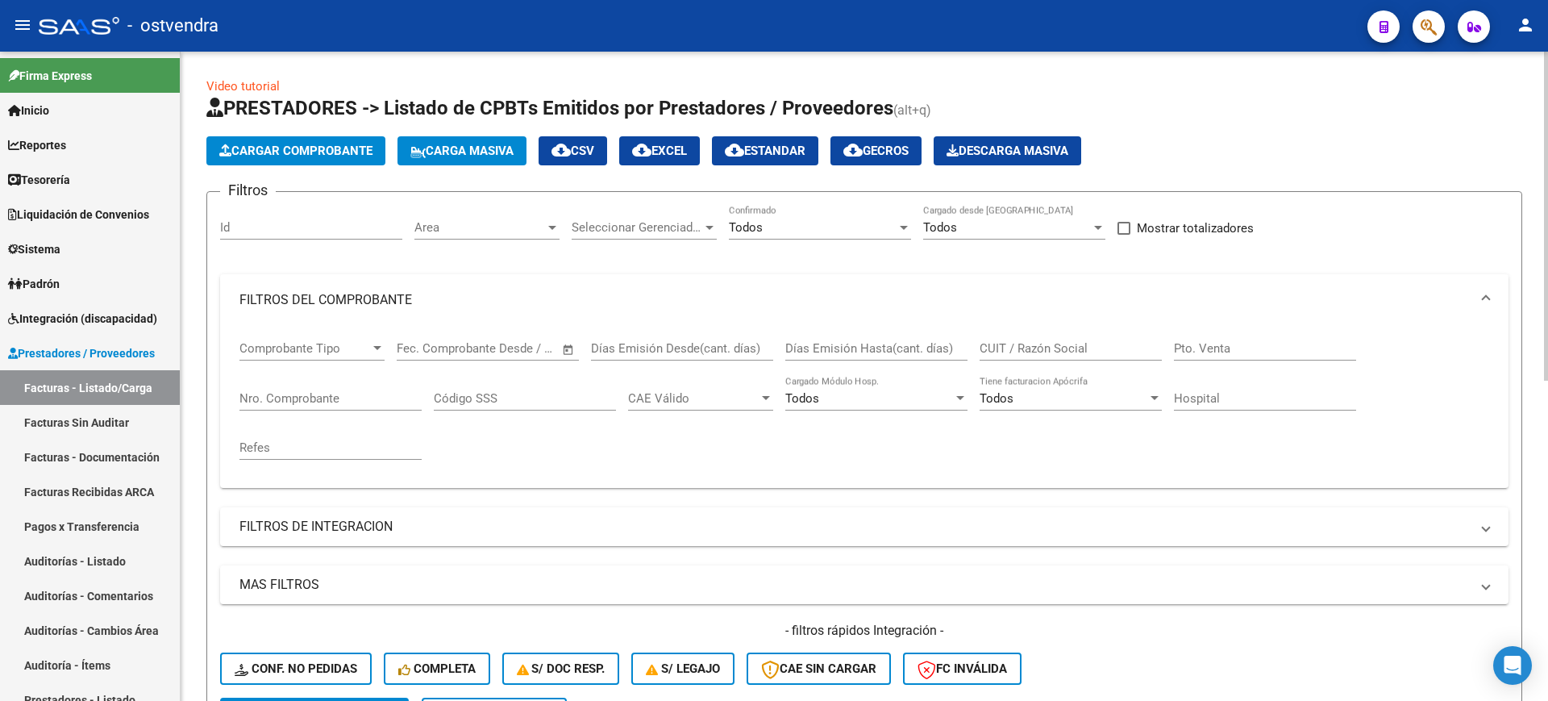
click at [1196, 336] on div "Pto. Venta" at bounding box center [1265, 343] width 182 height 35
type input "2"
click at [382, 394] on input "Nro. Comprobante" at bounding box center [330, 398] width 182 height 15
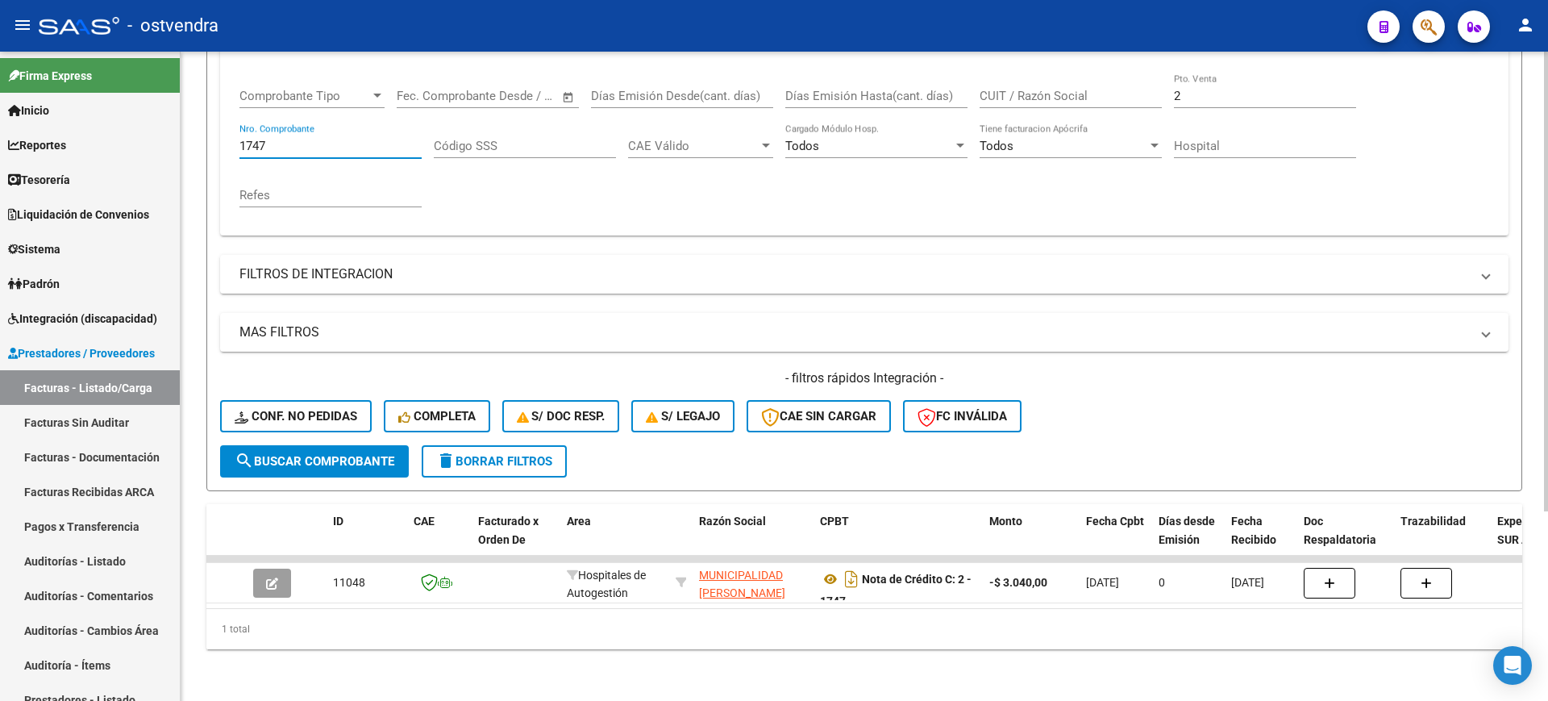
click at [1544, 570] on div at bounding box center [1546, 376] width 4 height 649
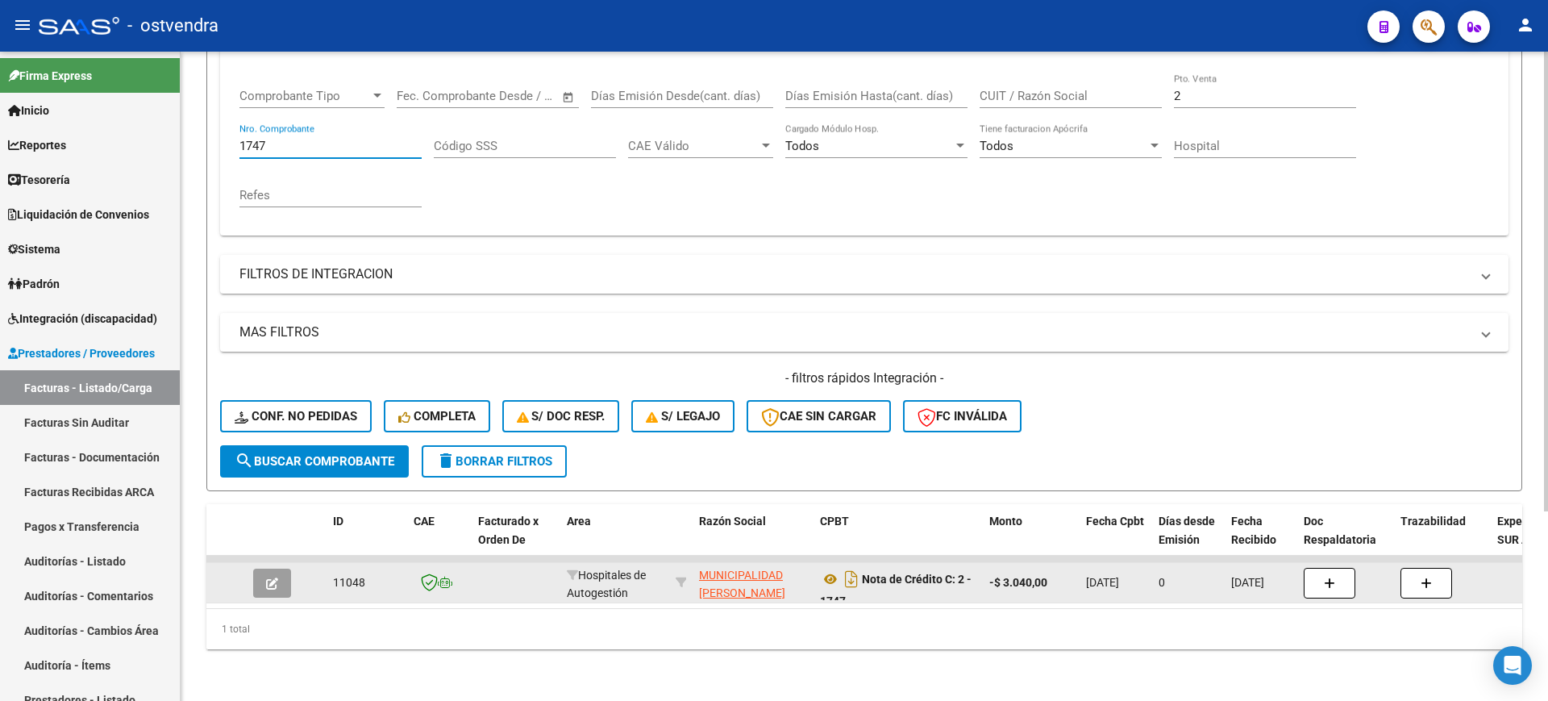
type input "1747"
click at [270, 577] on icon "button" at bounding box center [272, 583] width 12 height 12
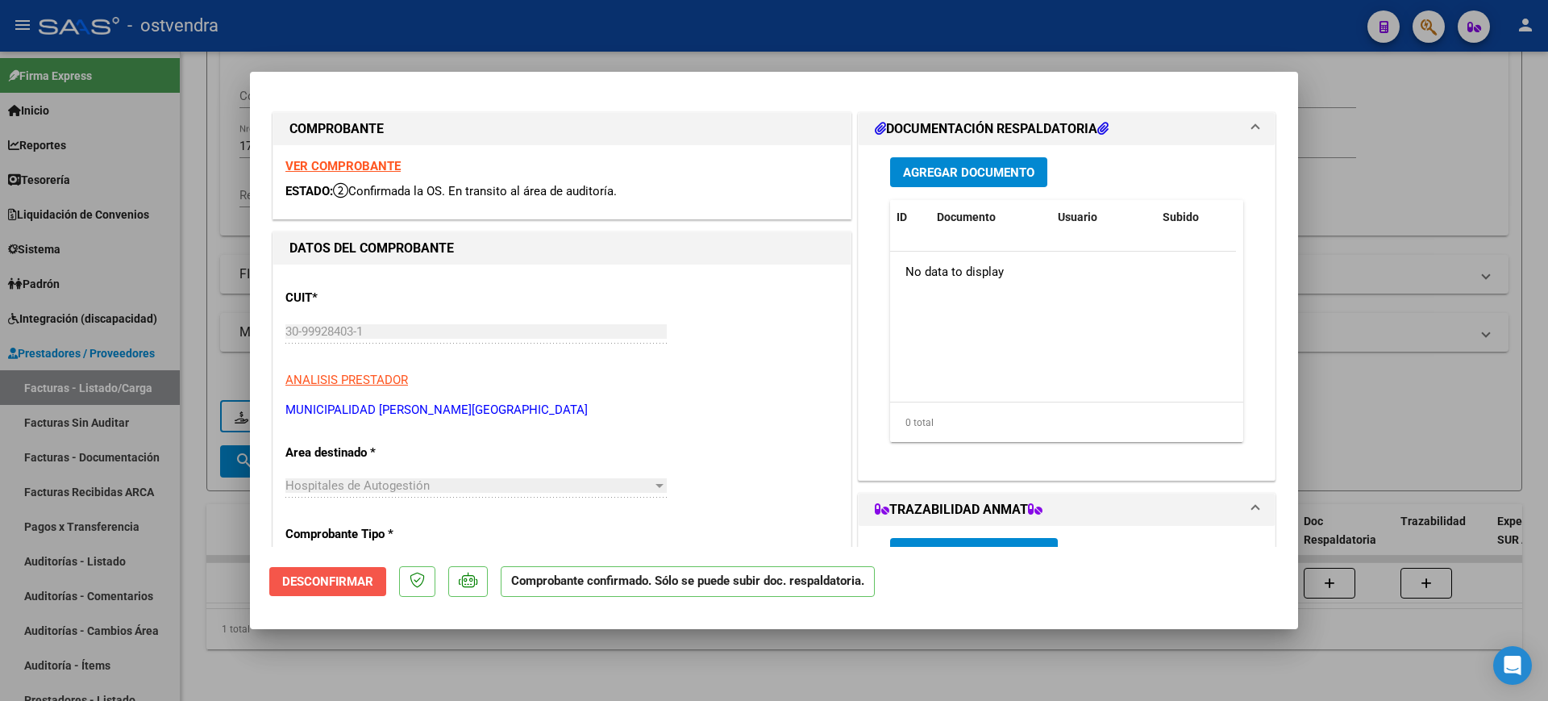
click at [360, 580] on span "Desconfirmar" at bounding box center [327, 581] width 91 height 15
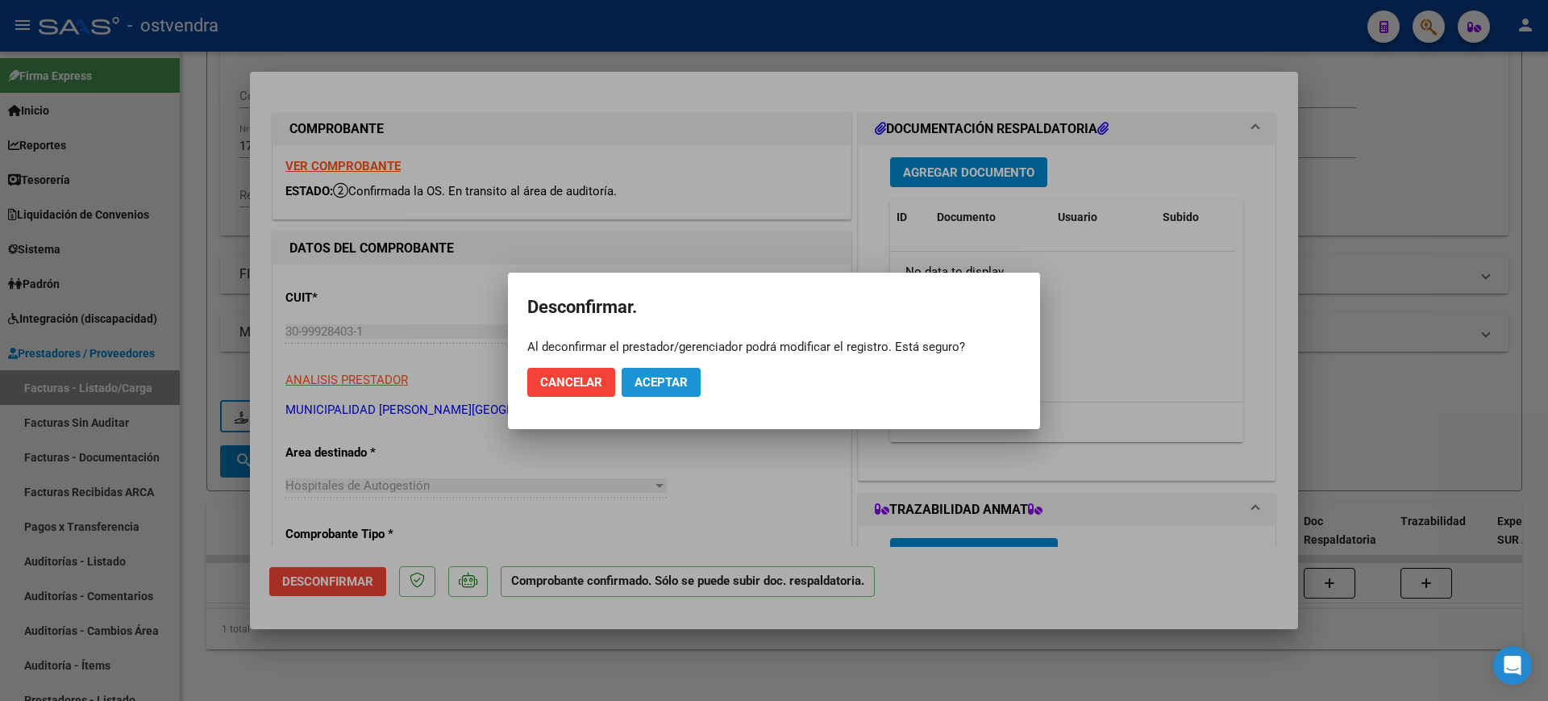
click at [687, 380] on span "Aceptar" at bounding box center [660, 382] width 53 height 15
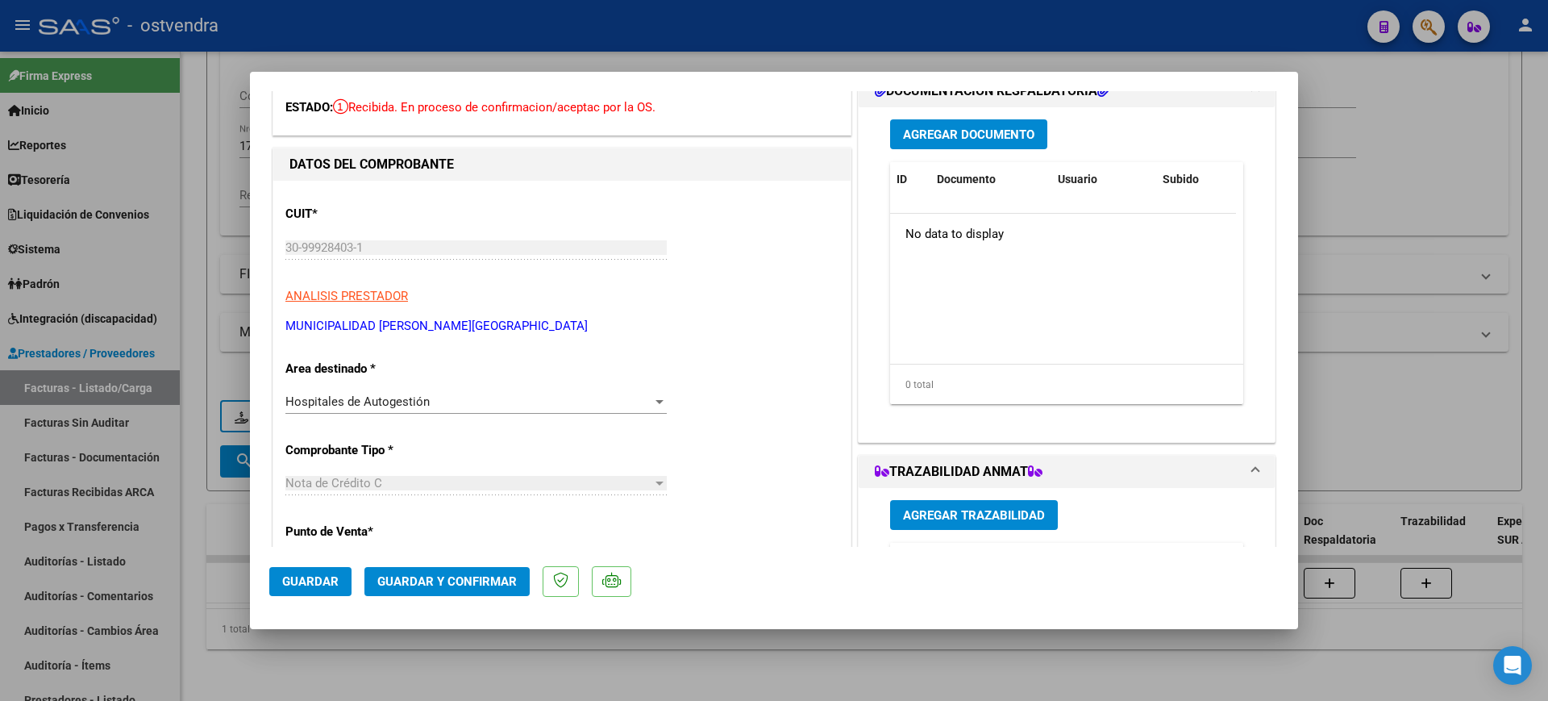
scroll to position [0, 0]
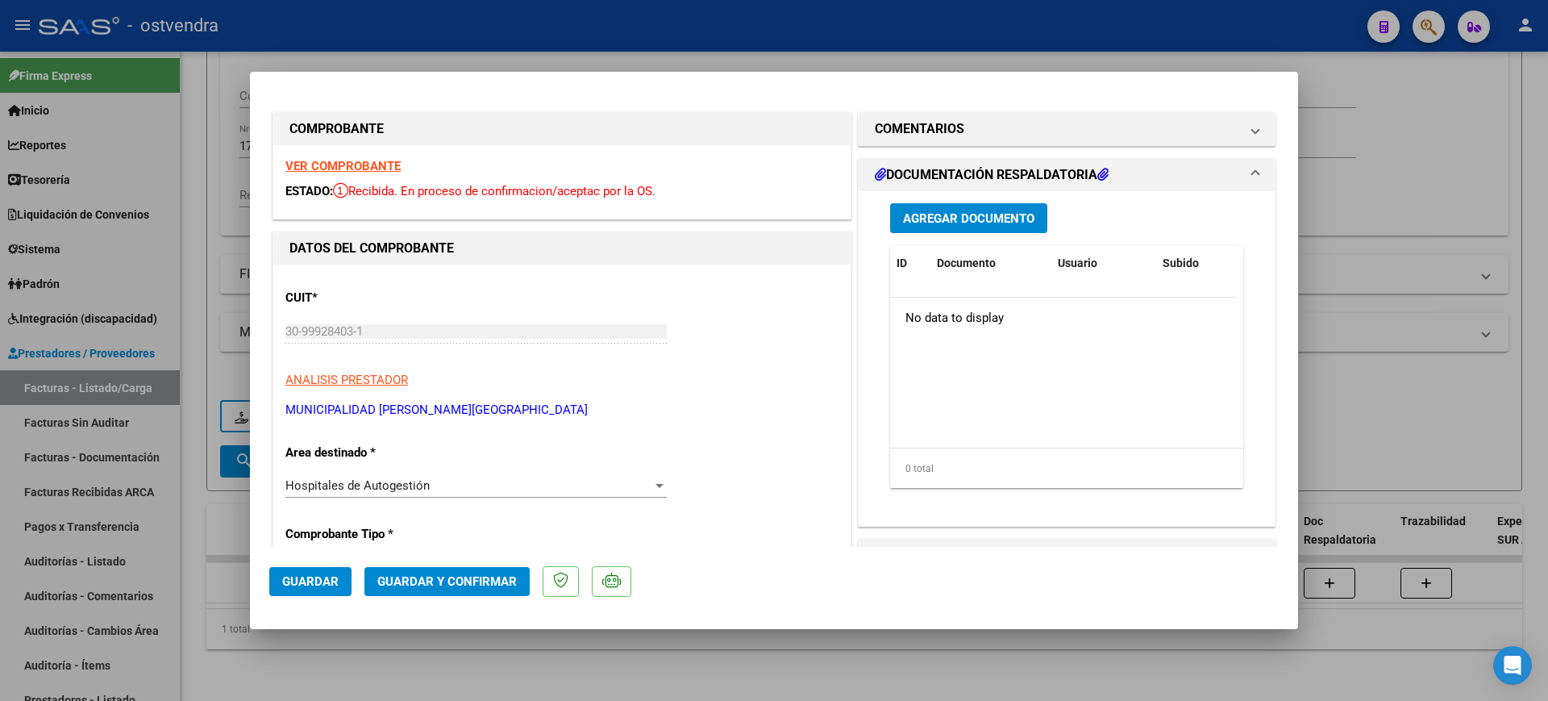
click at [338, 160] on strong "VER COMPROBANTE" at bounding box center [342, 166] width 115 height 15
click at [625, 494] on div "Hospitales de Autogestión Seleccionar Area" at bounding box center [475, 485] width 381 height 24
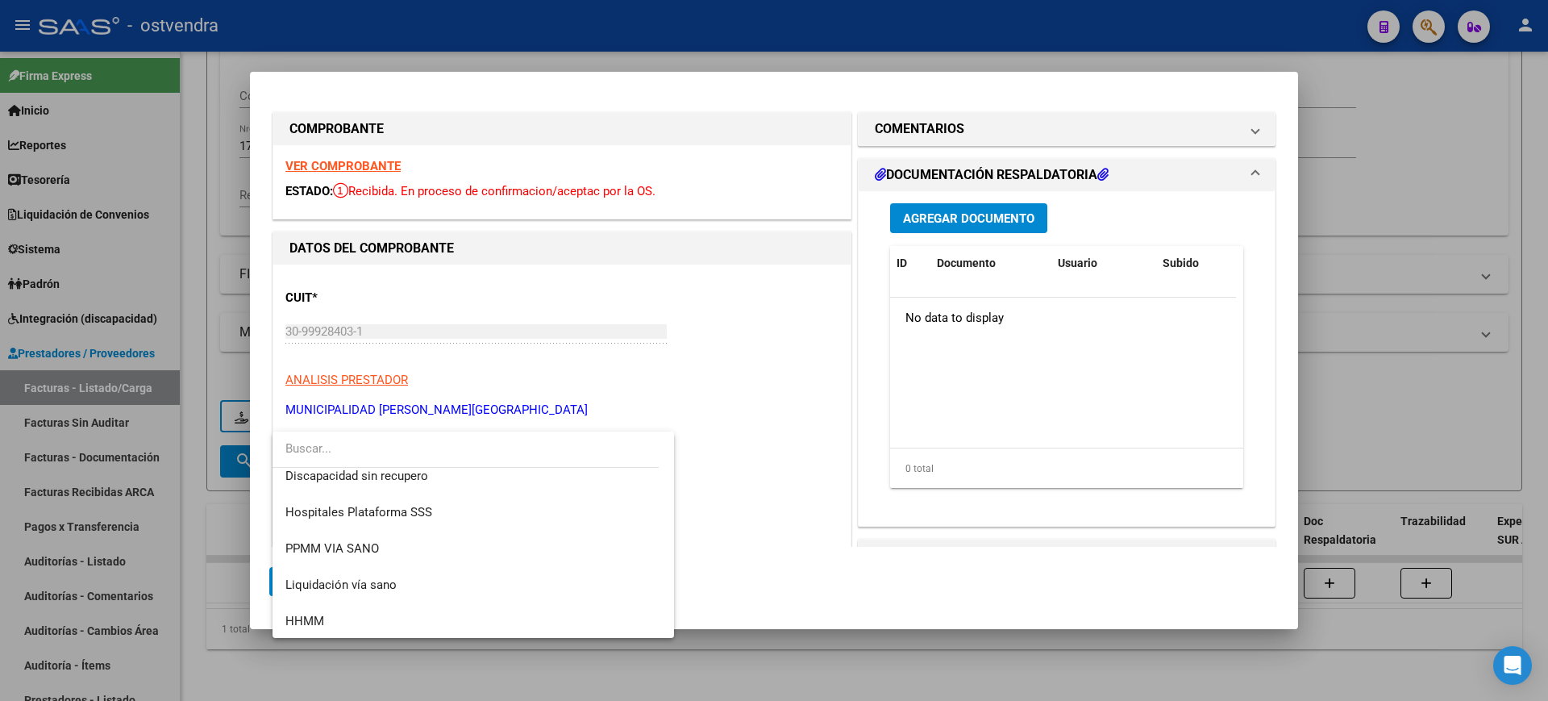
scroll to position [302, 0]
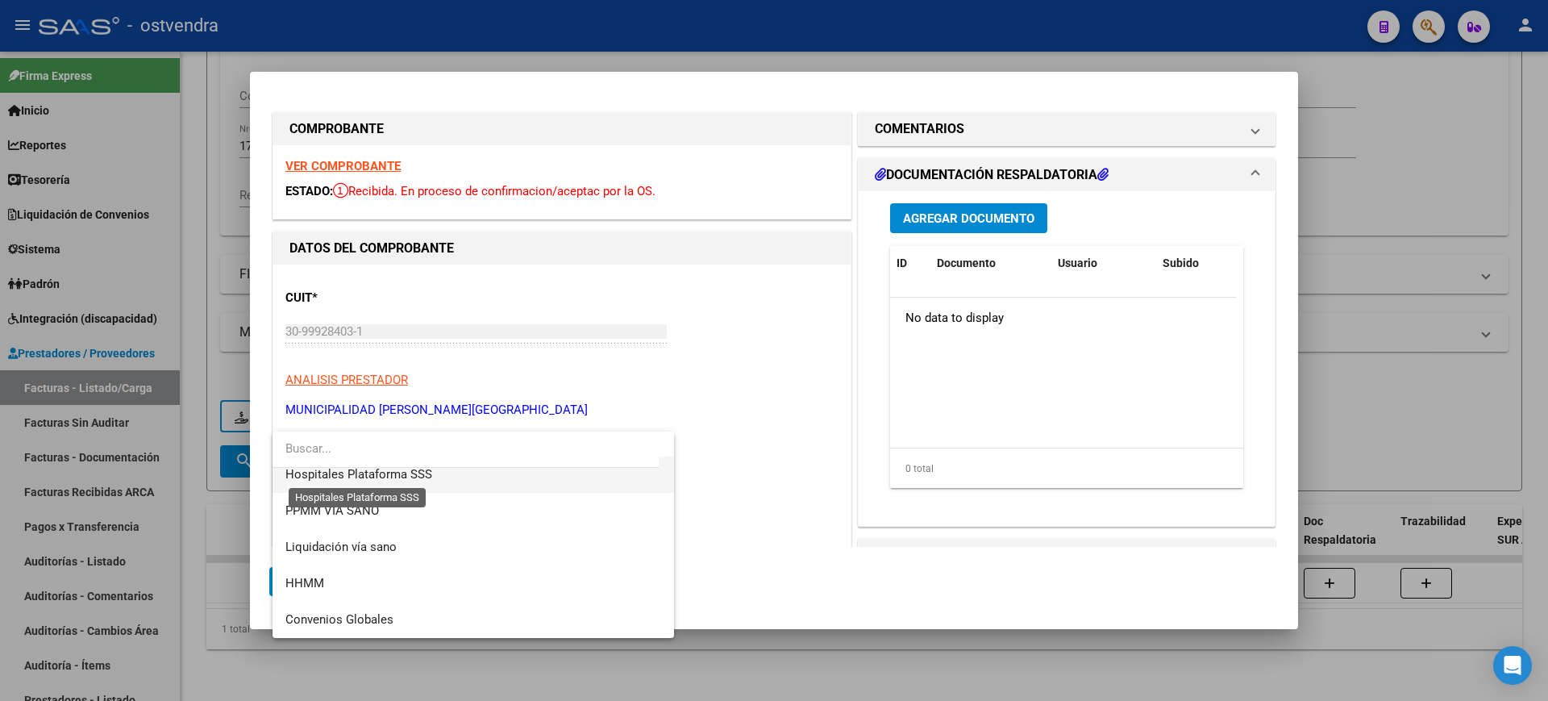
click at [412, 472] on span "Hospitales Plataforma SSS" at bounding box center [358, 474] width 147 height 15
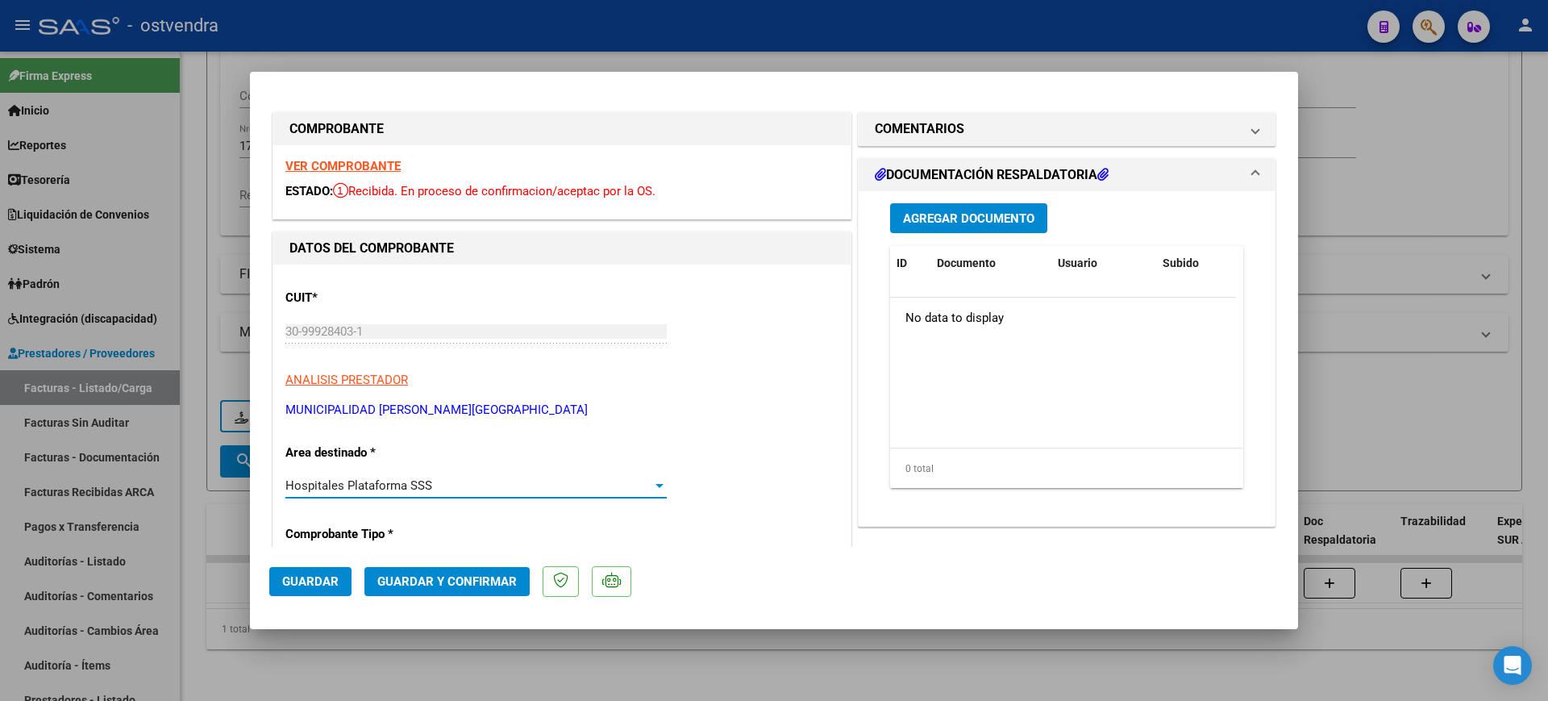
click at [315, 580] on span "Guardar" at bounding box center [310, 581] width 56 height 15
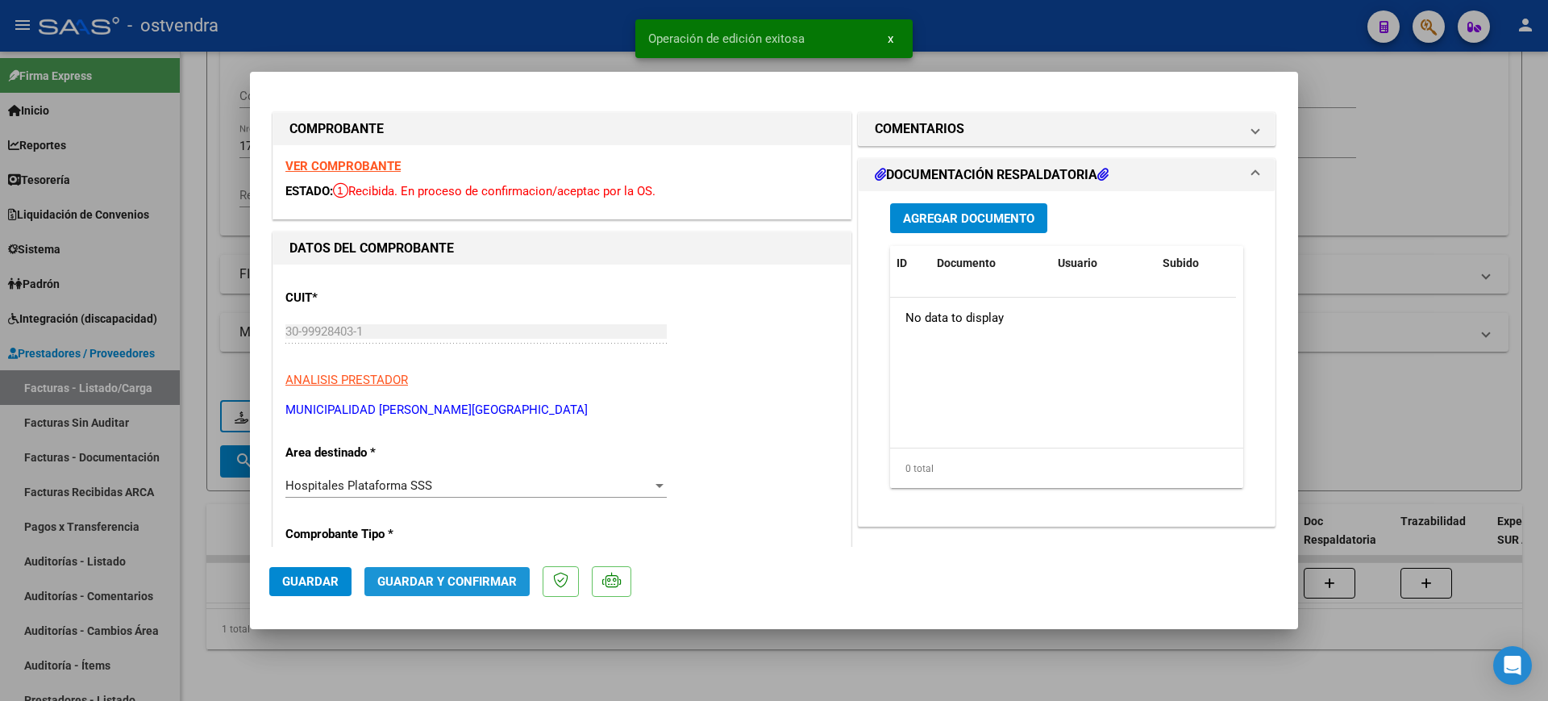
click at [447, 580] on span "Guardar y Confirmar" at bounding box center [446, 581] width 139 height 15
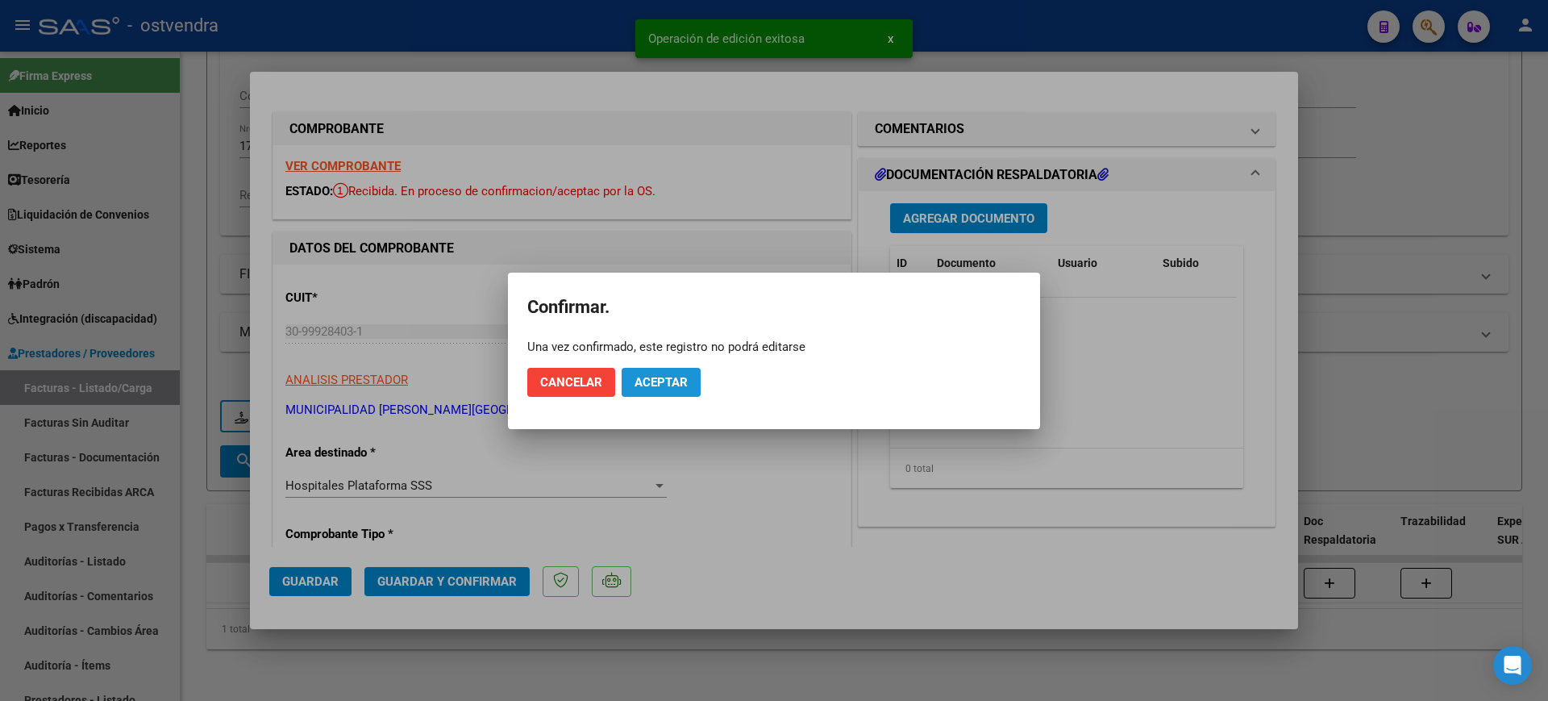
click at [680, 368] on button "Aceptar" at bounding box center [661, 382] width 79 height 29
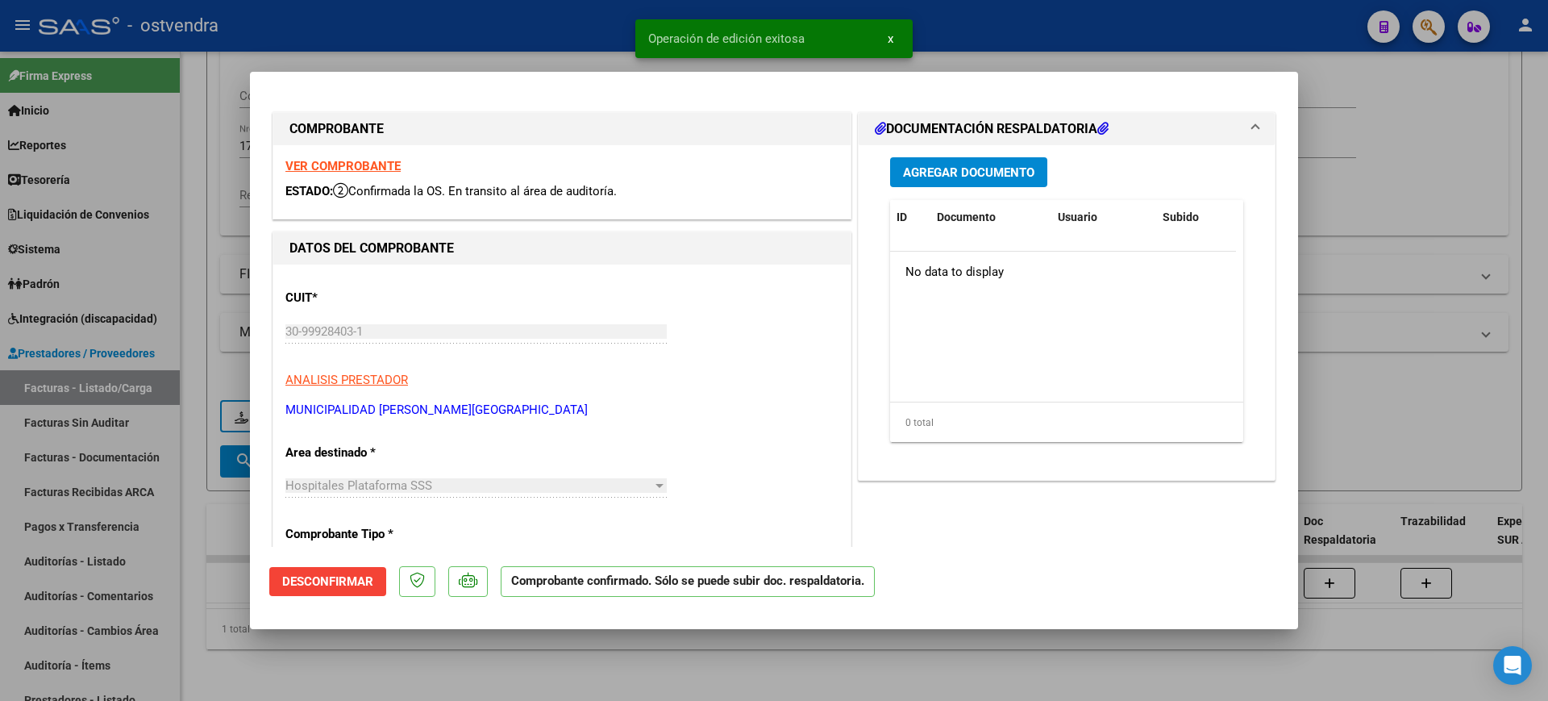
type input "$ 0,00"
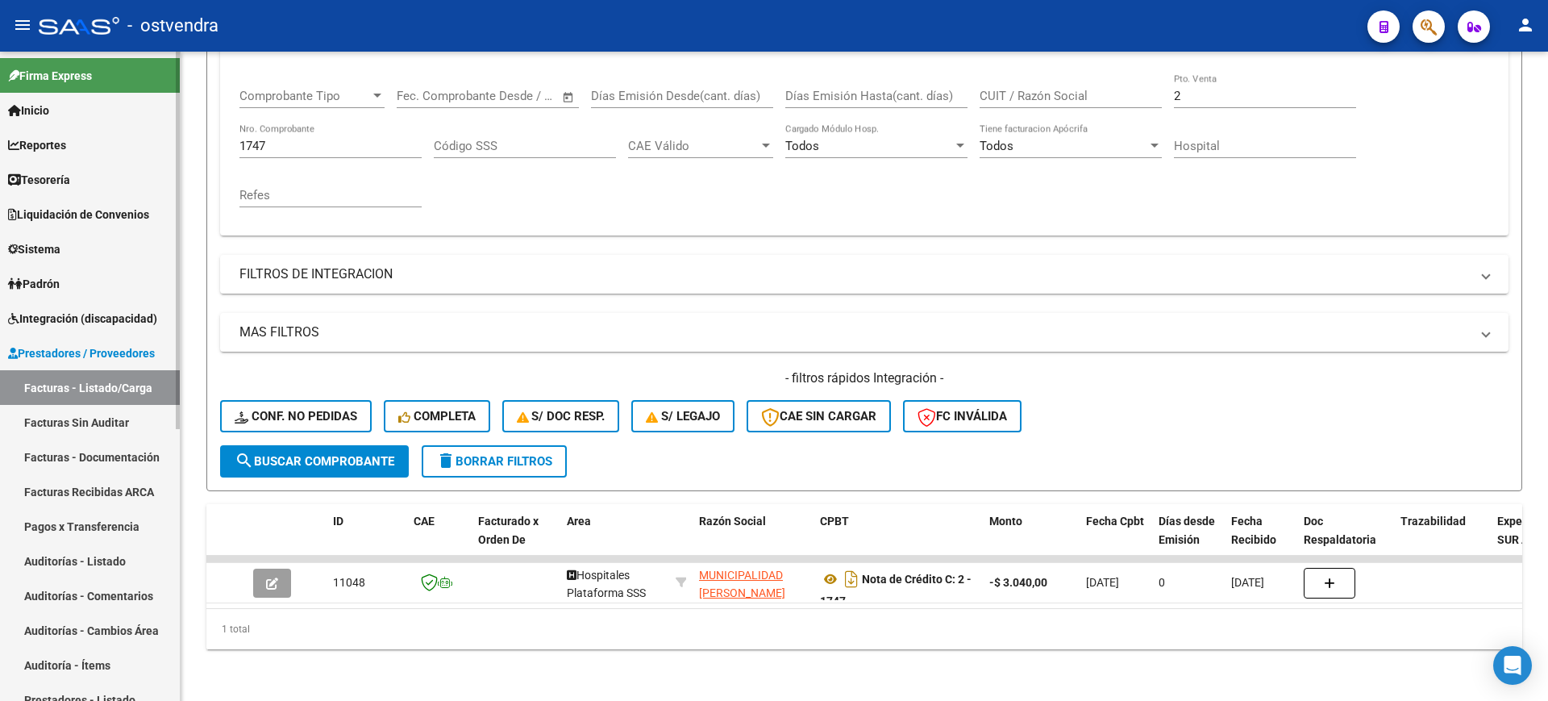
click at [179, 457] on div at bounding box center [178, 376] width 4 height 649
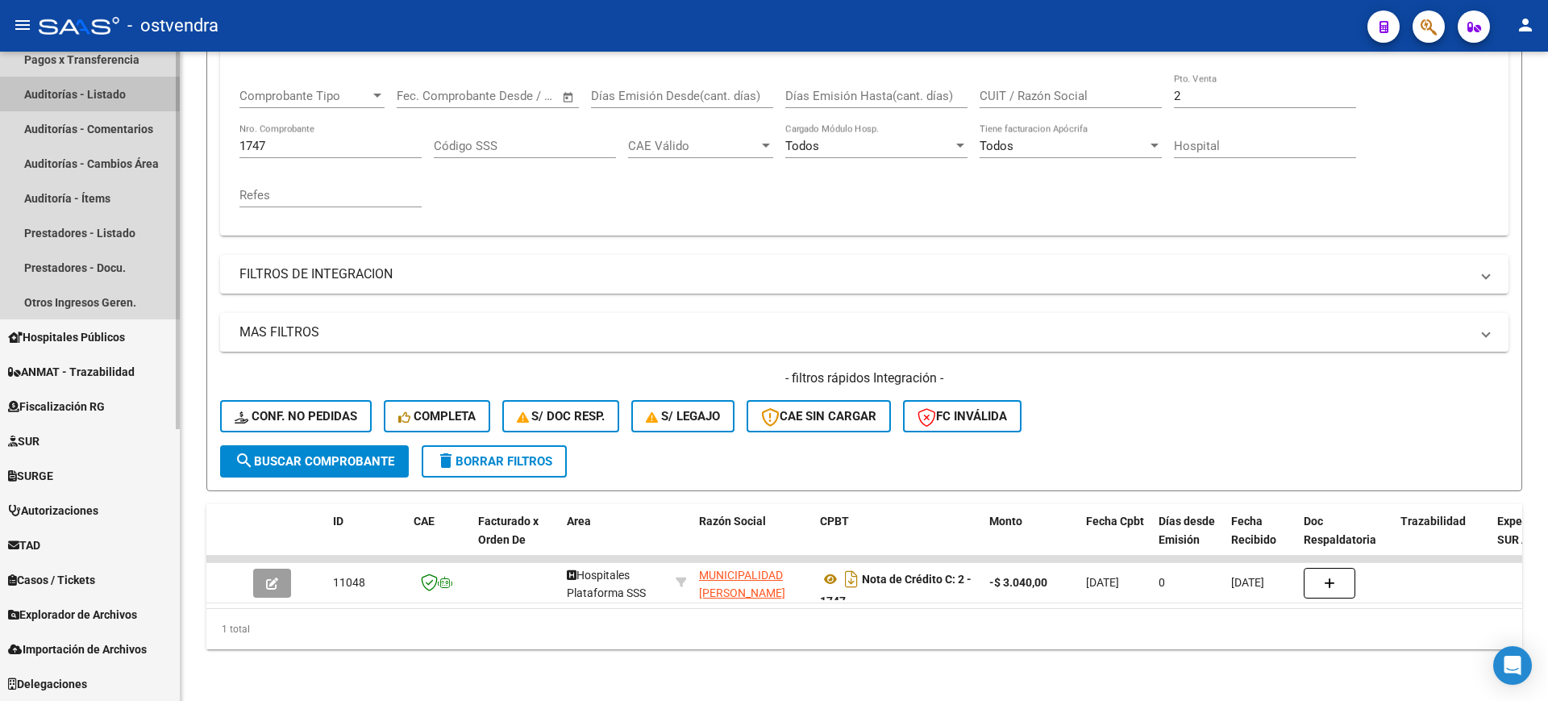
click at [109, 95] on link "Auditorías - Listado" at bounding box center [90, 94] width 180 height 35
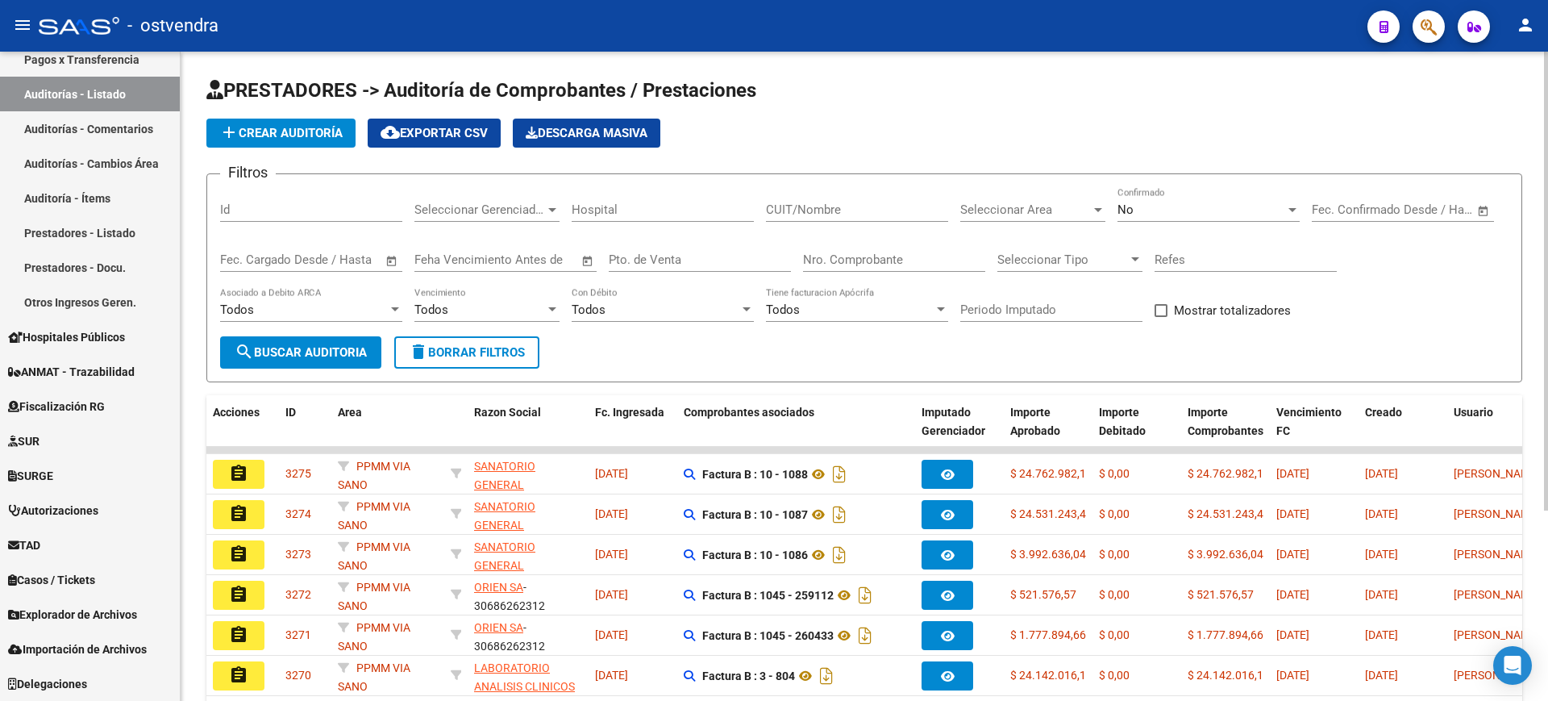
click at [899, 239] on div "Nro. Comprobante" at bounding box center [894, 254] width 182 height 35
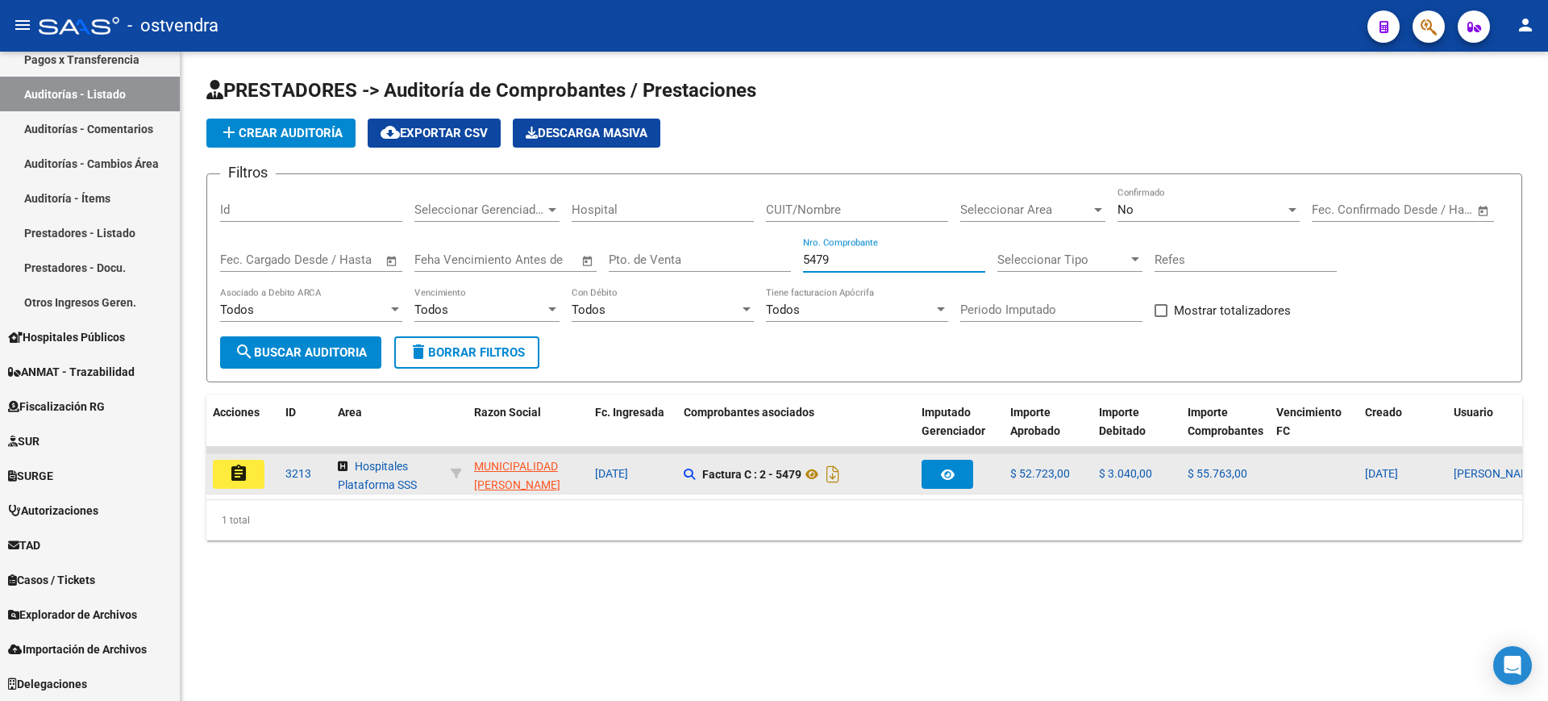
type input "5479"
click at [223, 476] on button "assignment" at bounding box center [239, 474] width 52 height 29
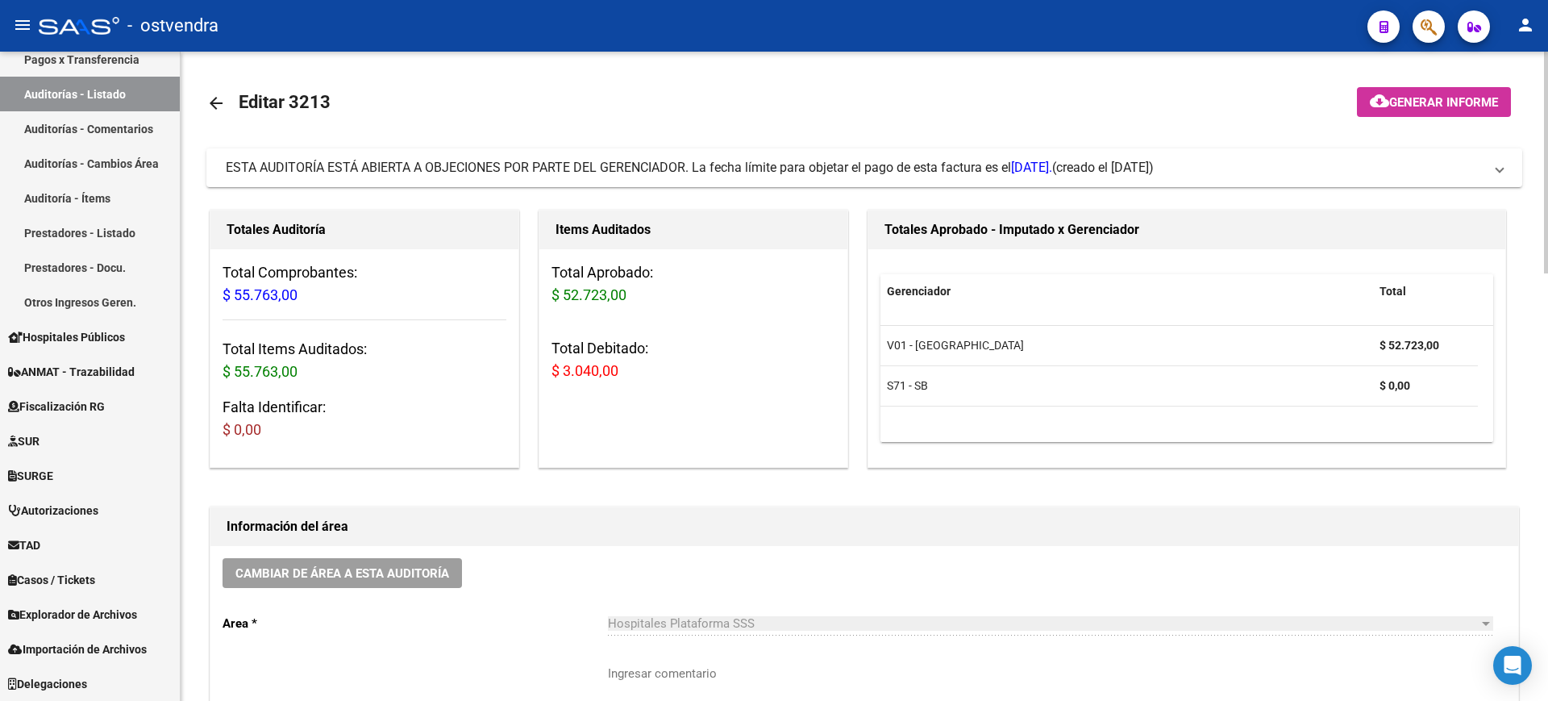
scroll to position [649, 0]
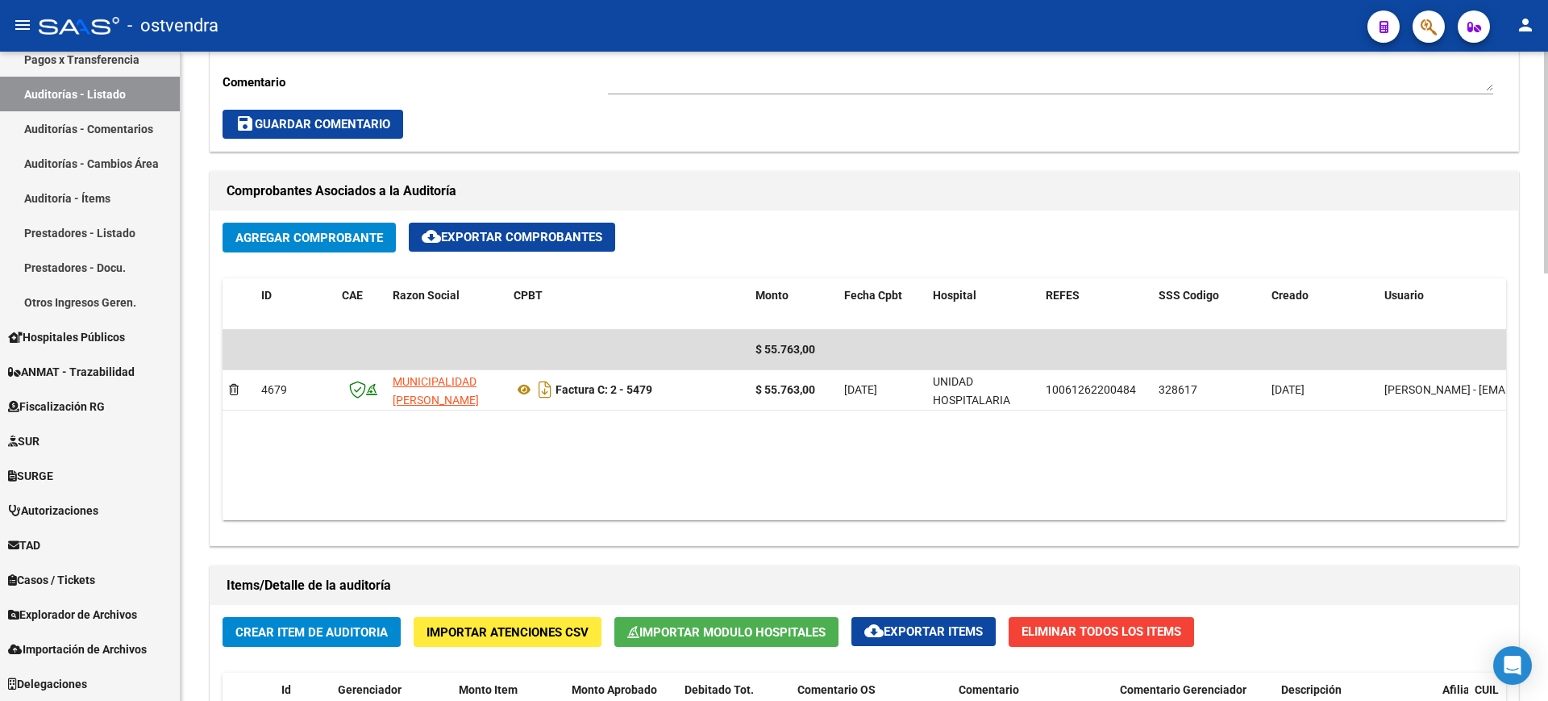
click at [1546, 387] on div at bounding box center [1546, 376] width 4 height 649
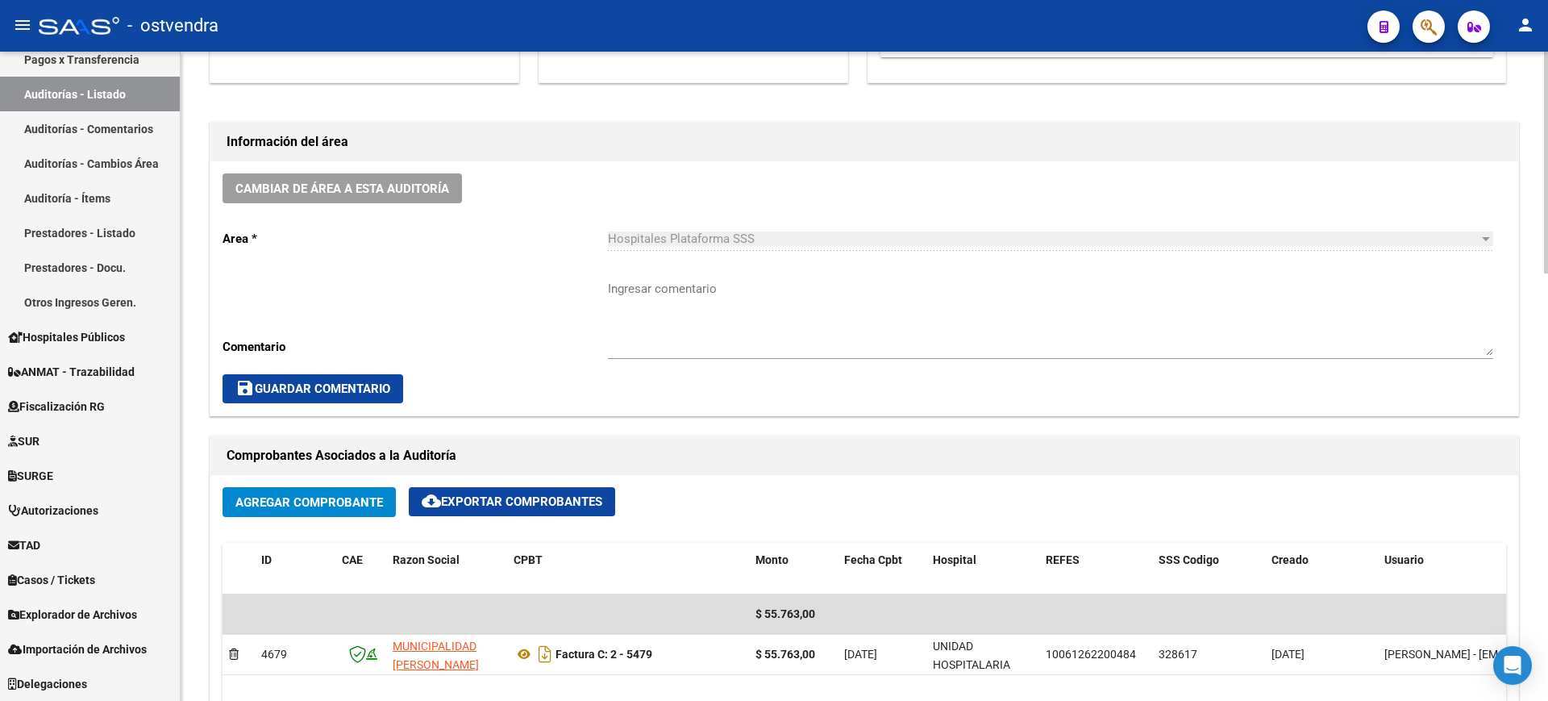
scroll to position [352, 0]
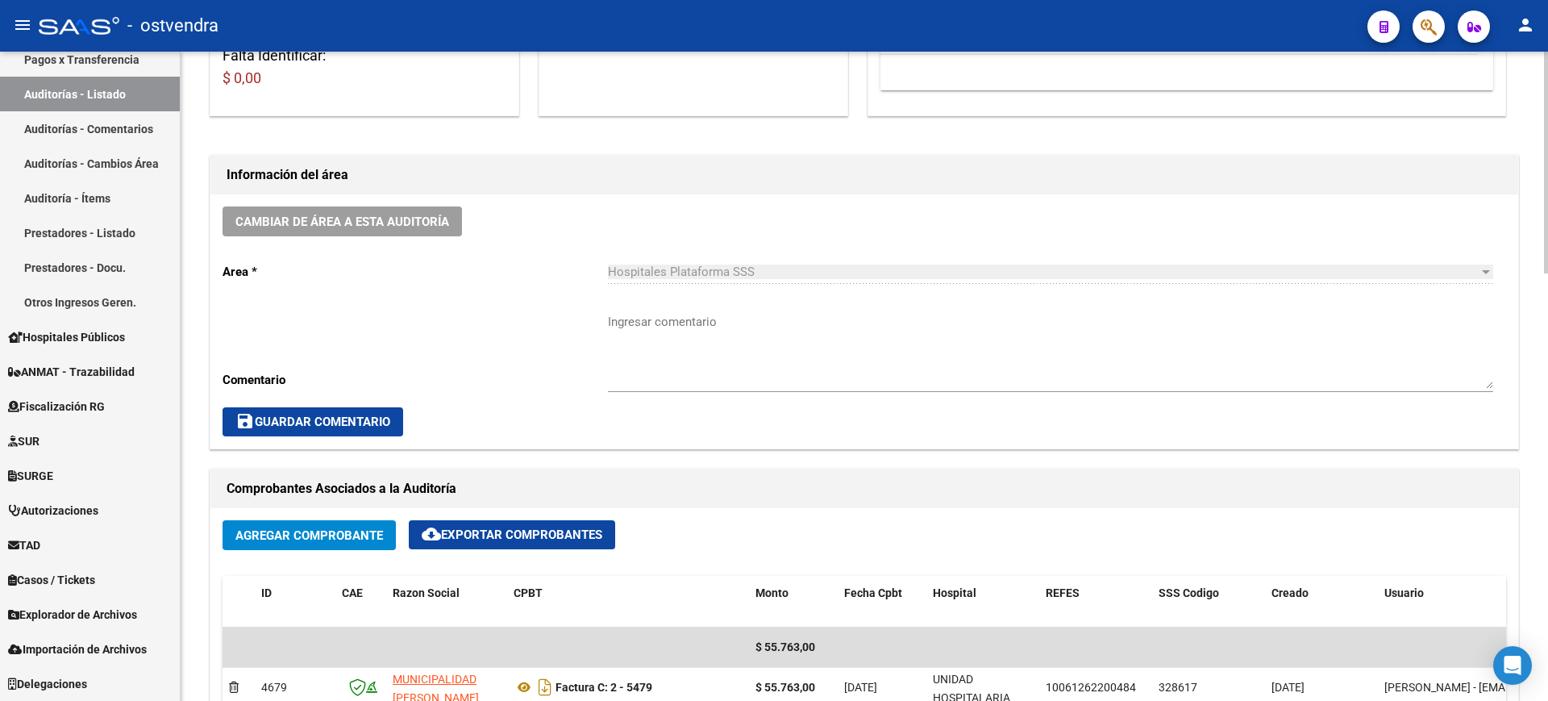
click at [1547, 213] on div at bounding box center [1546, 283] width 4 height 222
click at [340, 529] on span "Agregar Comprobante" at bounding box center [309, 535] width 148 height 15
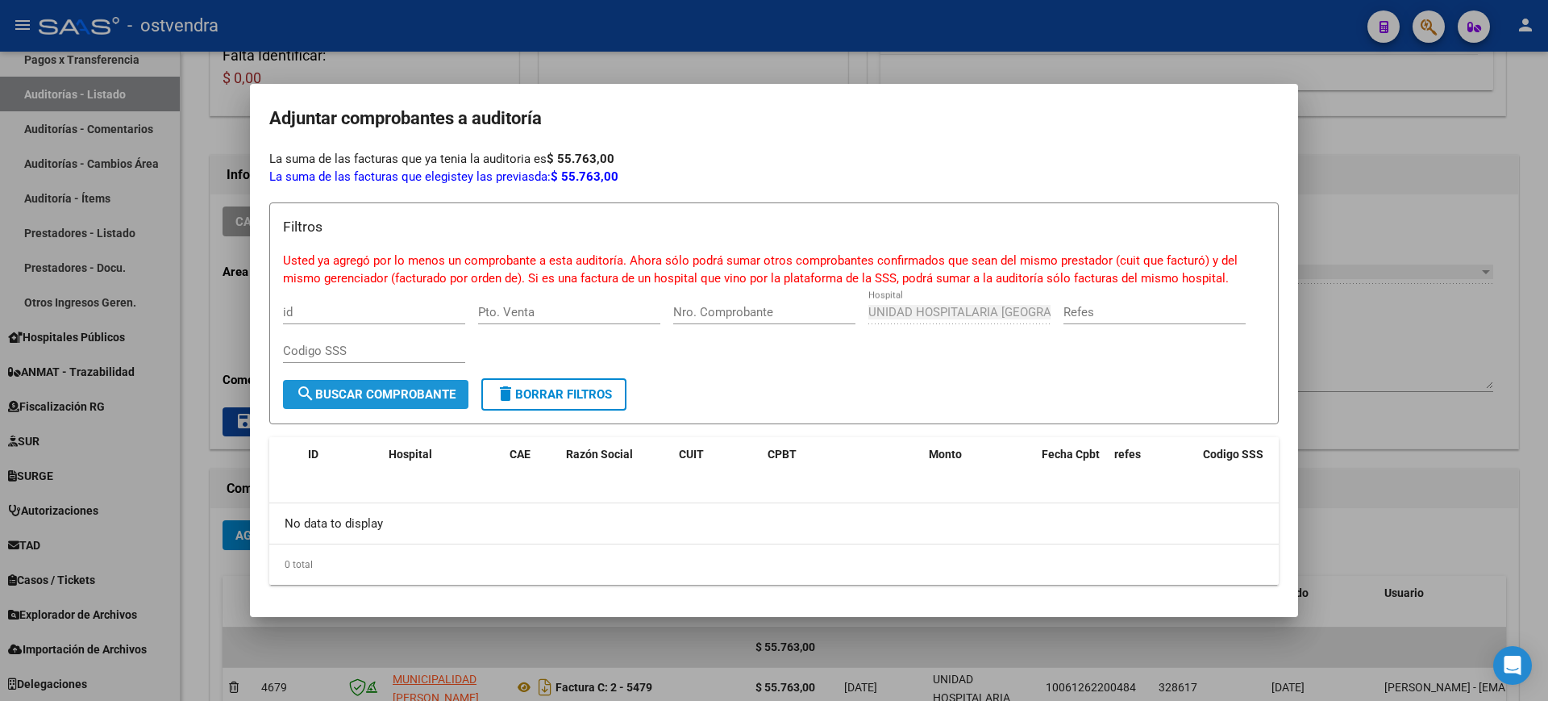
click at [424, 393] on span "search Buscar Comprobante" at bounding box center [376, 394] width 160 height 15
click at [375, 399] on span "search Buscar Comprobante" at bounding box center [376, 394] width 160 height 15
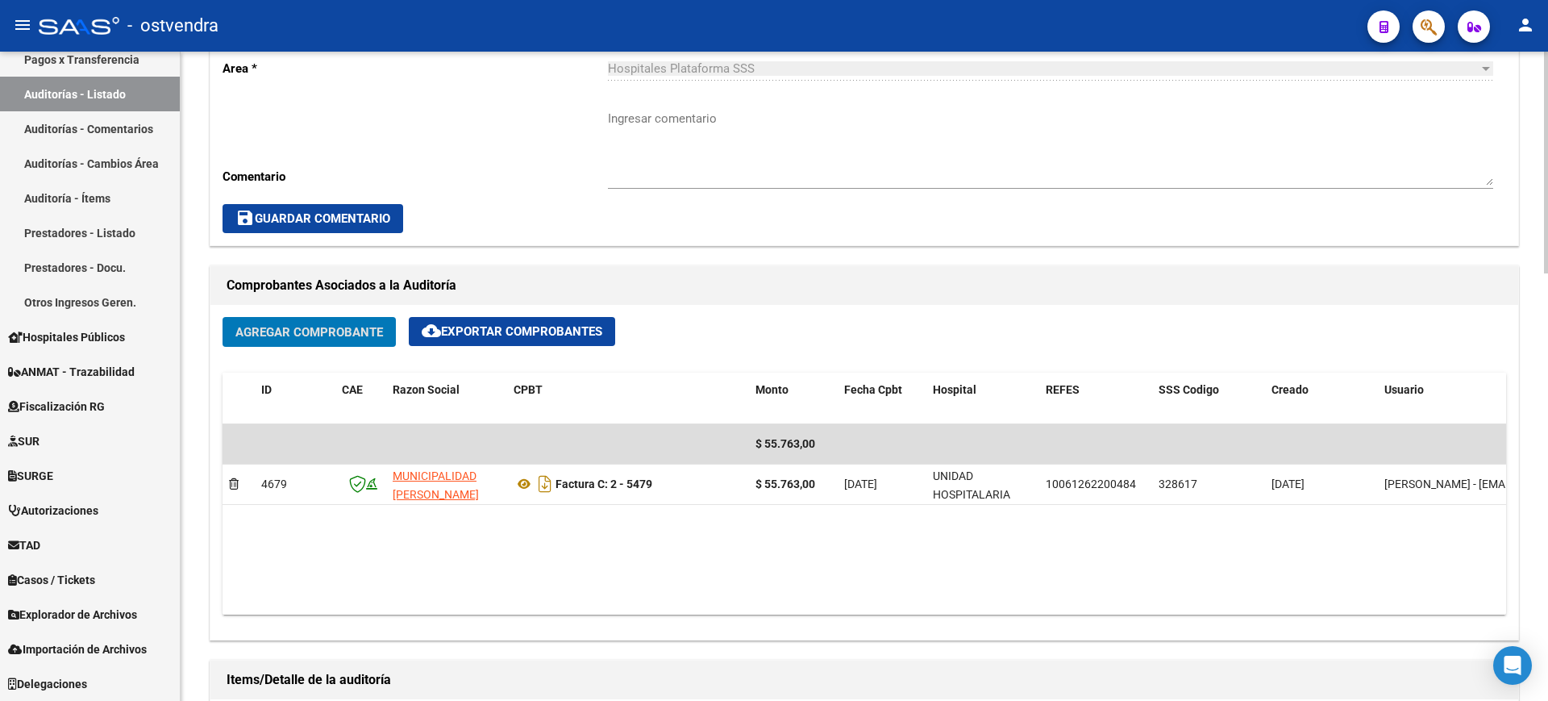
scroll to position [557, 0]
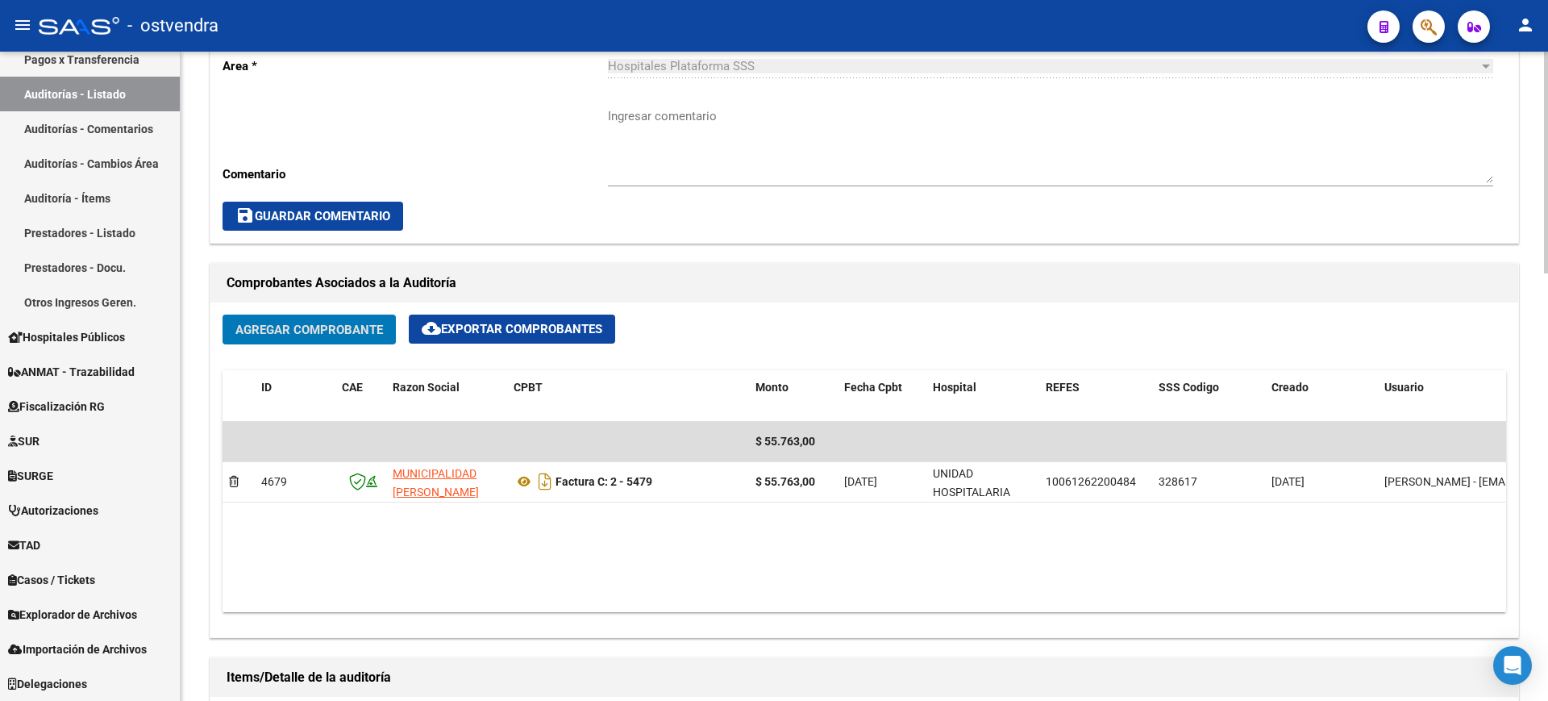
click at [1547, 389] on div at bounding box center [1546, 353] width 4 height 222
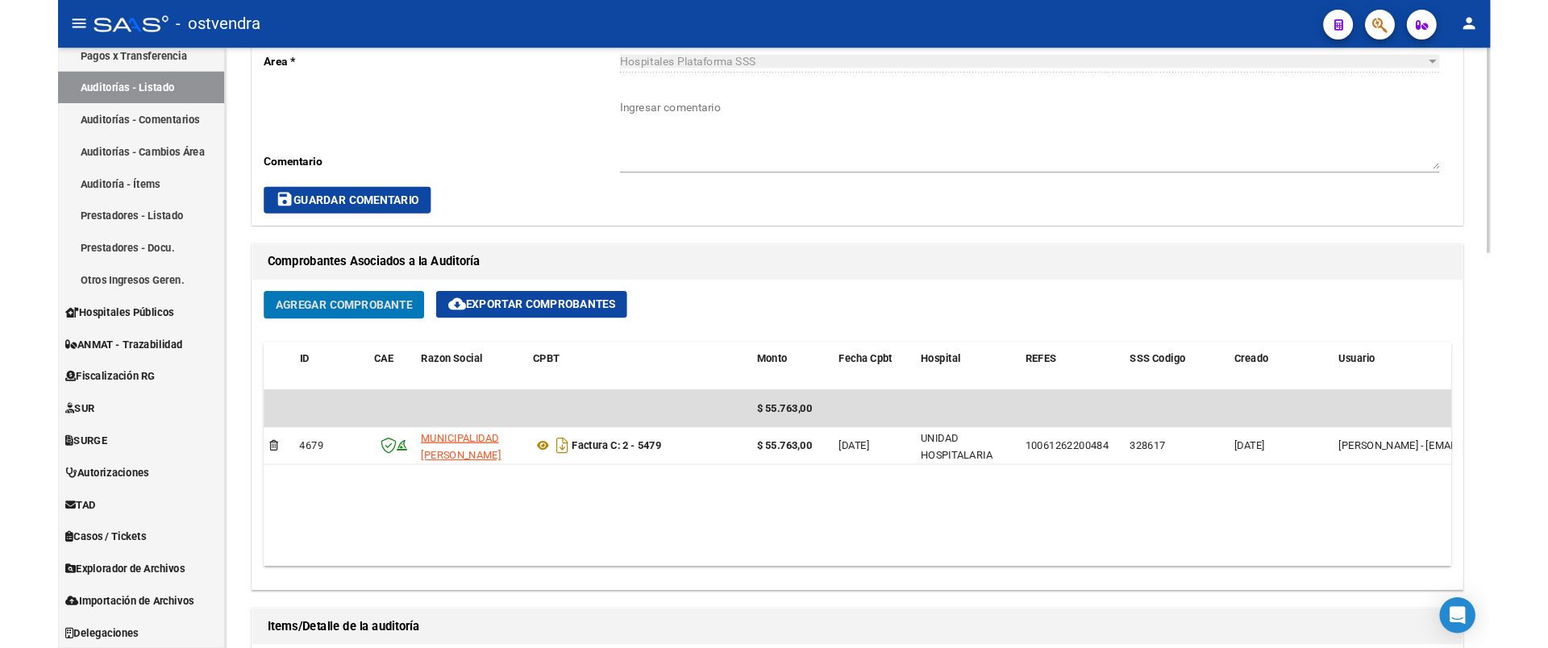
scroll to position [564, 0]
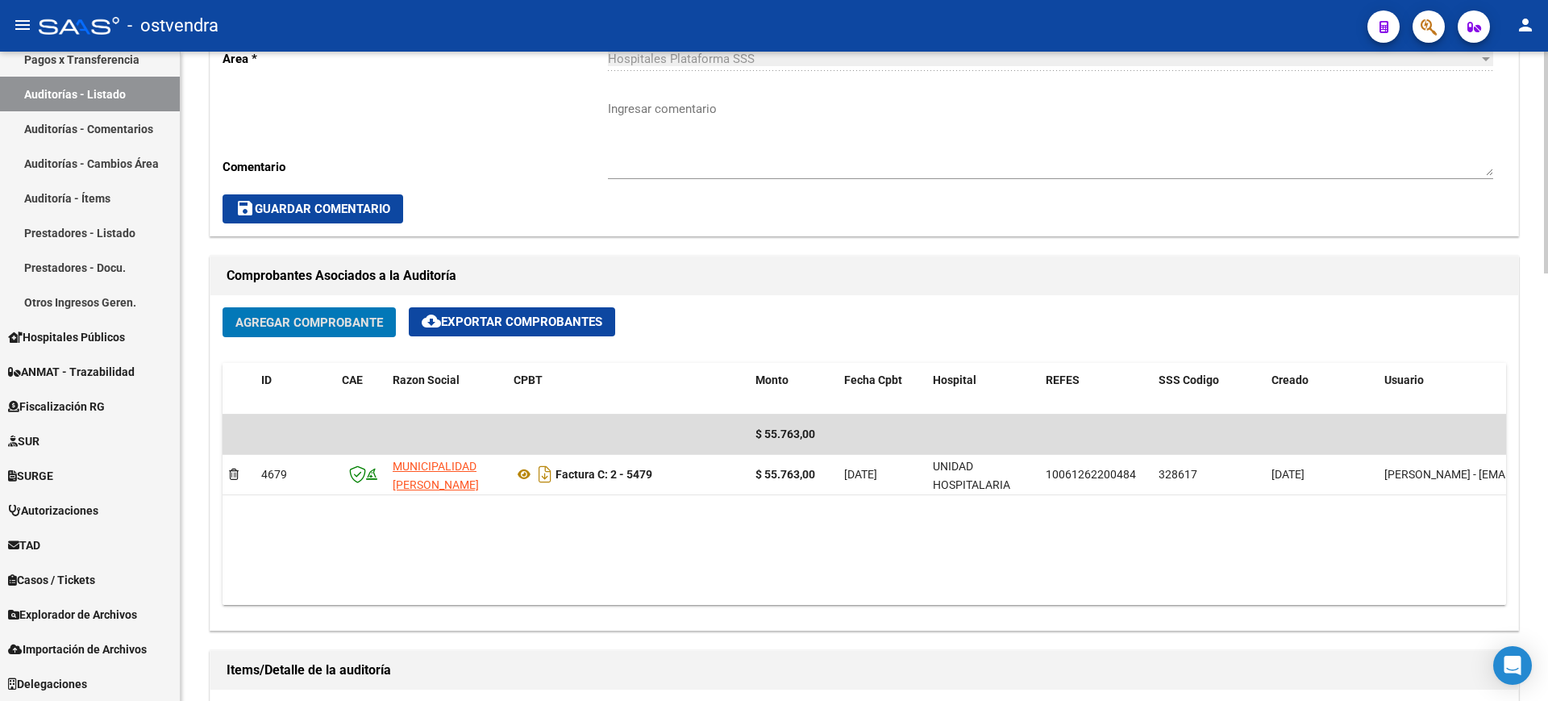
click at [1547, 424] on div at bounding box center [1546, 355] width 4 height 222
